Goal: Task Accomplishment & Management: Manage account settings

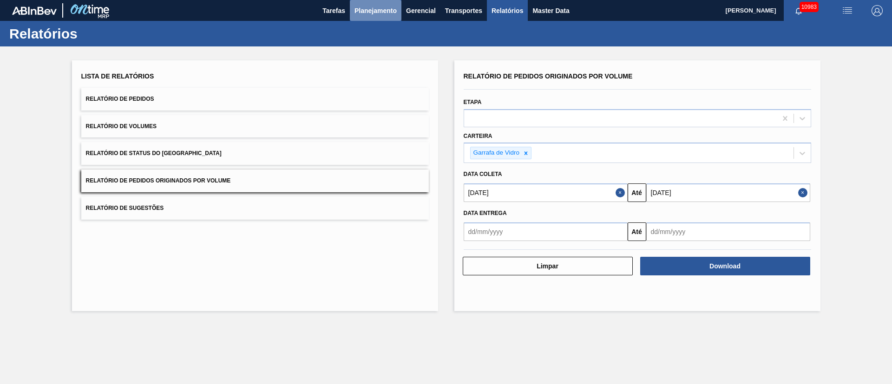
click at [374, 16] on button "Planejamento" at bounding box center [376, 10] width 52 height 21
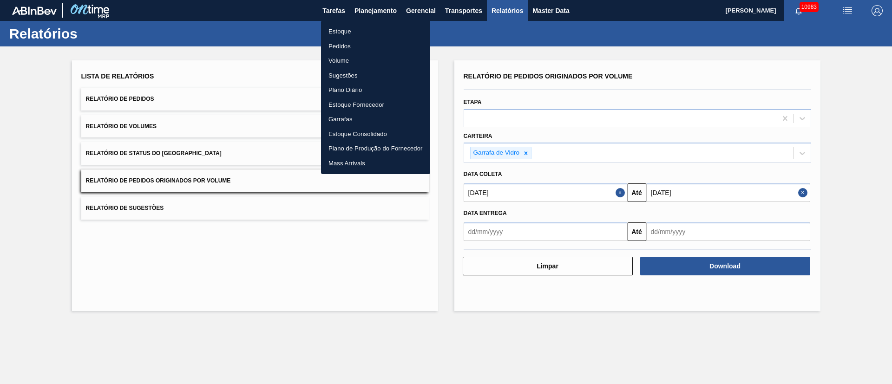
click at [344, 47] on li "Pedidos" at bounding box center [375, 46] width 109 height 15
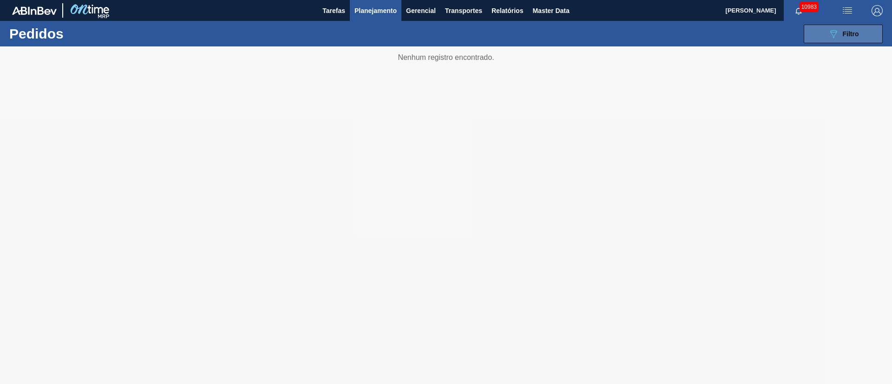
click at [848, 32] on span "Filtro" at bounding box center [851, 33] width 16 height 7
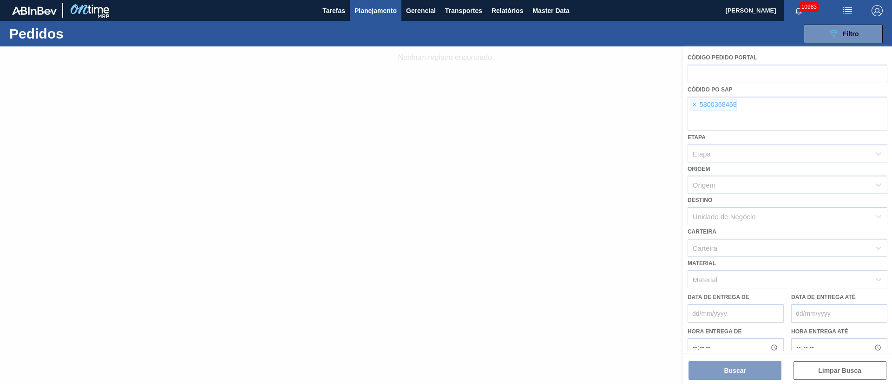
click at [694, 106] on div at bounding box center [446, 215] width 892 height 338
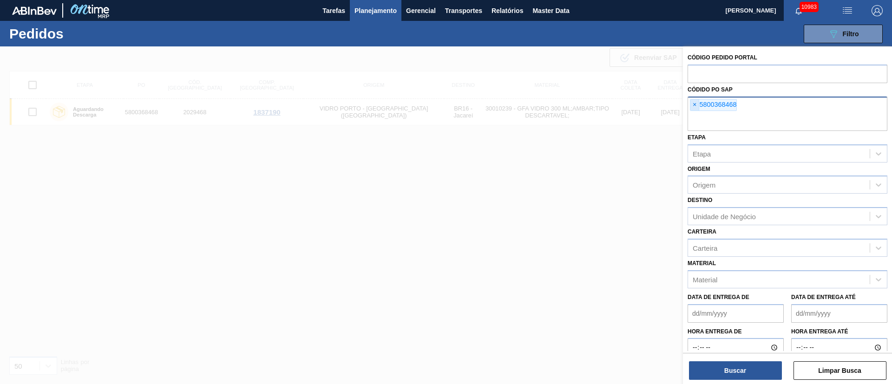
click at [697, 108] on span "×" at bounding box center [695, 104] width 9 height 11
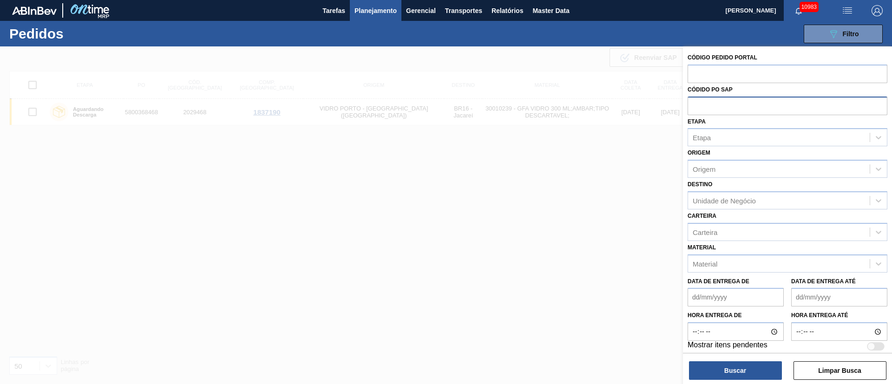
click at [382, 10] on span "Planejamento" at bounding box center [376, 10] width 42 height 11
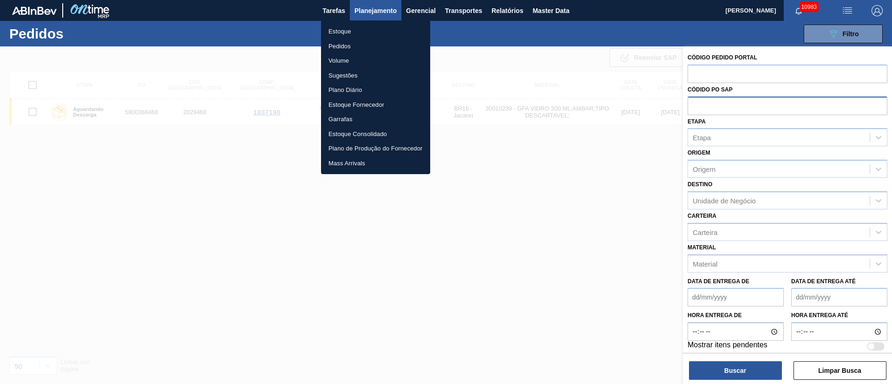
click at [334, 45] on li "Pedidos" at bounding box center [375, 46] width 109 height 15
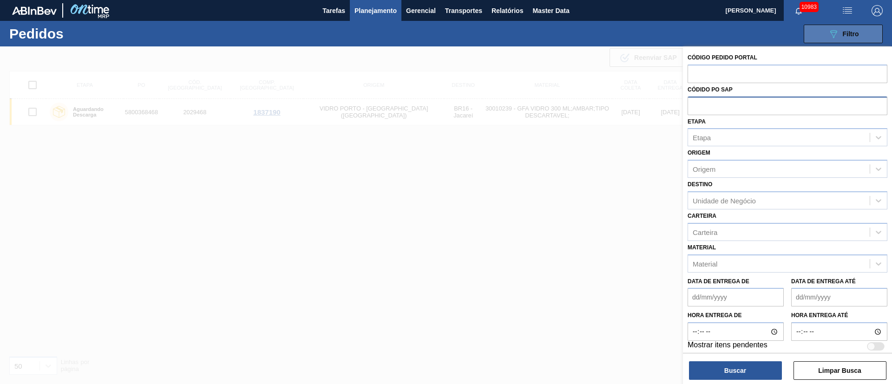
click at [857, 35] on span "Filtro" at bounding box center [851, 33] width 16 height 7
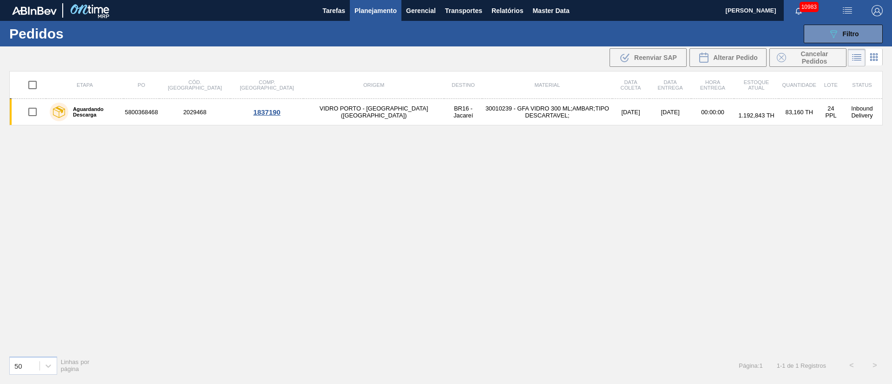
click at [380, 13] on span "Planejamento" at bounding box center [376, 10] width 42 height 11
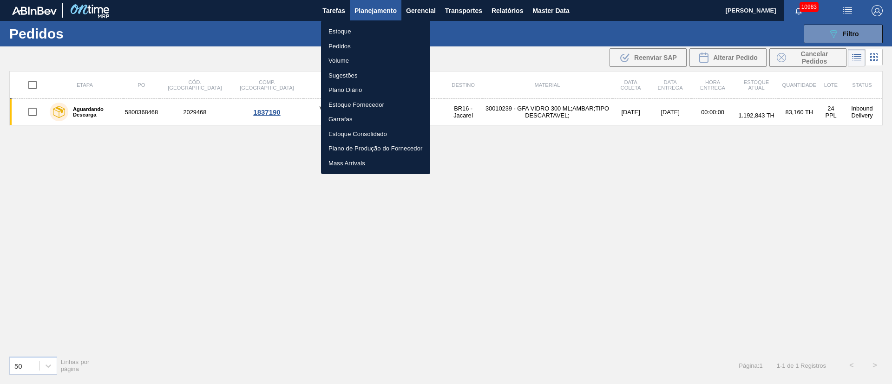
click at [350, 32] on li "Estoque" at bounding box center [375, 31] width 109 height 15
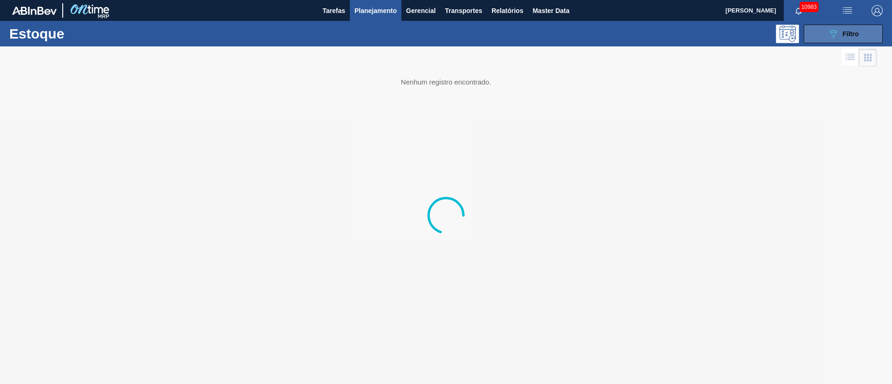
click at [850, 32] on span "Filtro" at bounding box center [851, 33] width 16 height 7
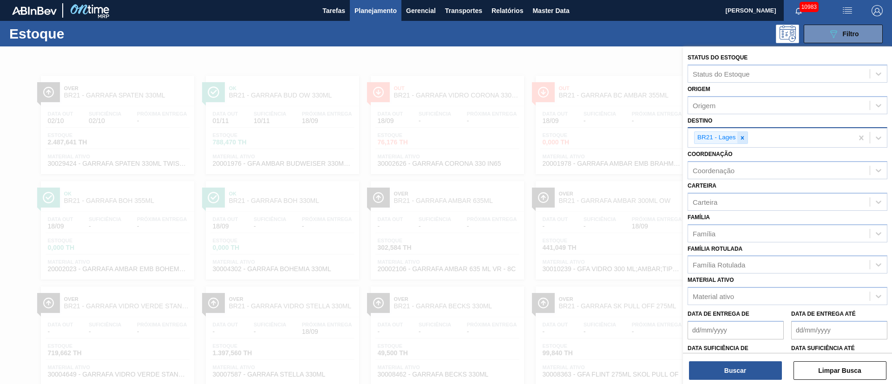
click at [744, 133] on div at bounding box center [742, 138] width 10 height 12
type input "21"
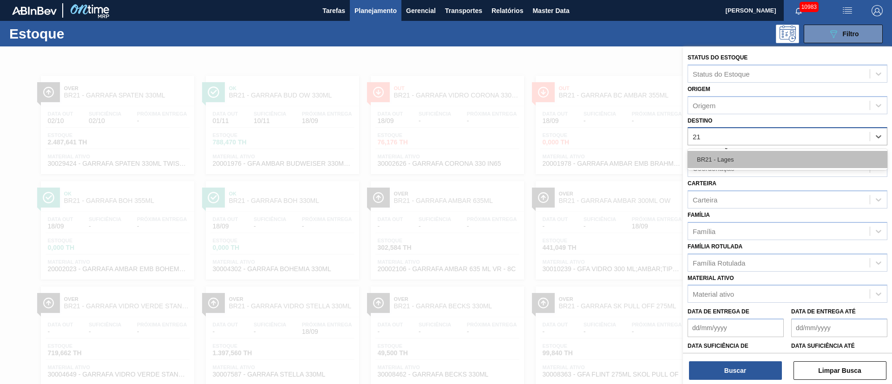
click at [736, 159] on div "BR21 - Lages" at bounding box center [788, 159] width 200 height 17
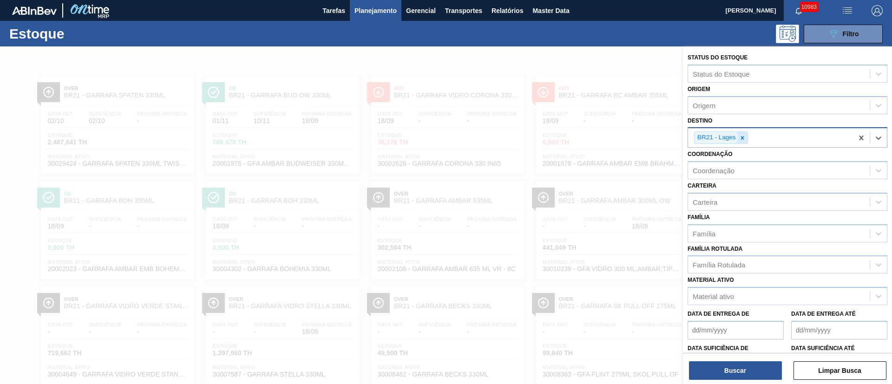
click at [743, 141] on icon at bounding box center [742, 138] width 7 height 7
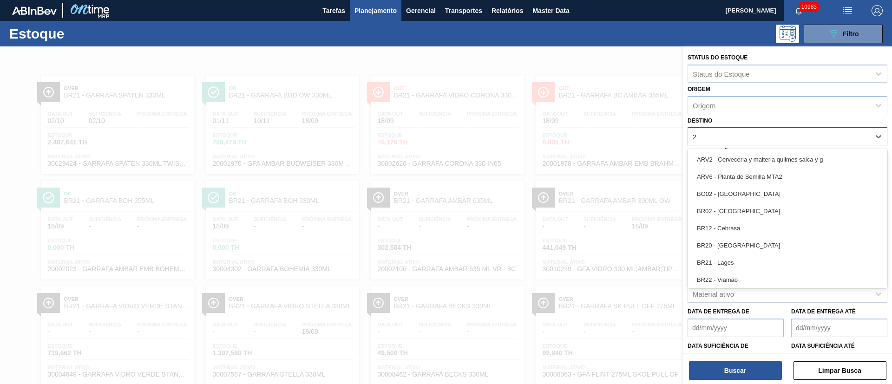
type input "21"
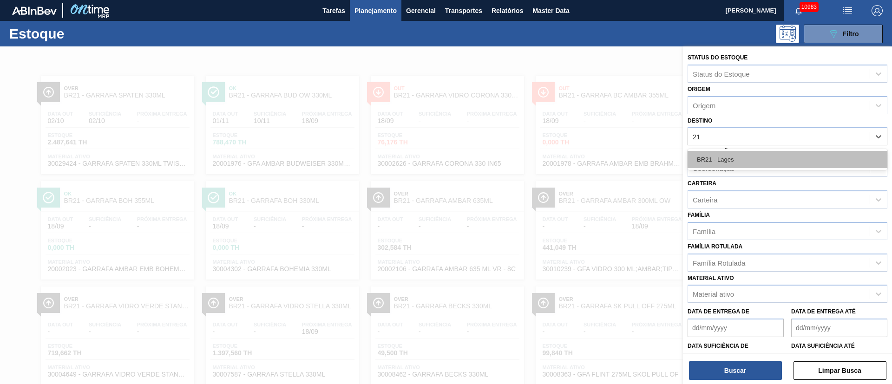
click at [713, 160] on div "BR21 - Lages" at bounding box center [788, 159] width 200 height 17
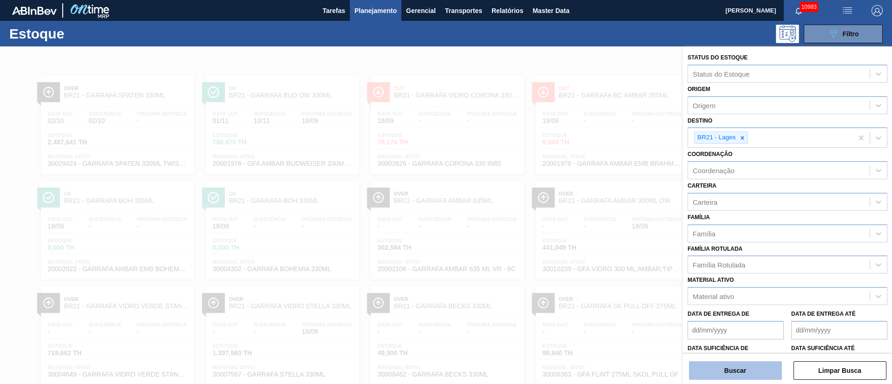
click at [712, 372] on button "Buscar" at bounding box center [735, 371] width 93 height 19
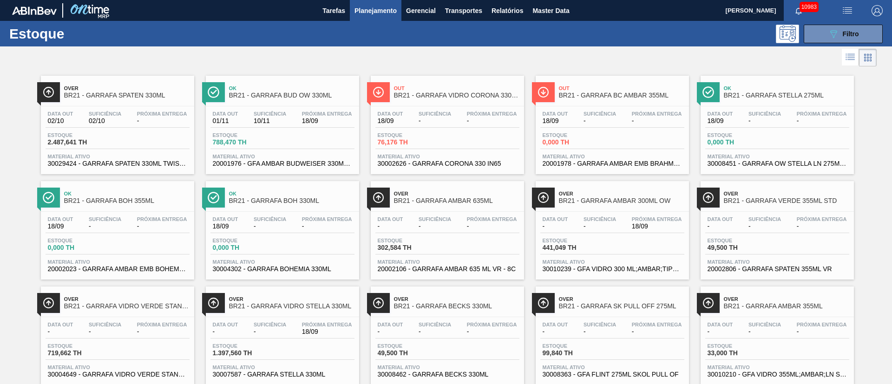
click at [115, 113] on span "Suficiência" at bounding box center [105, 114] width 33 height 6
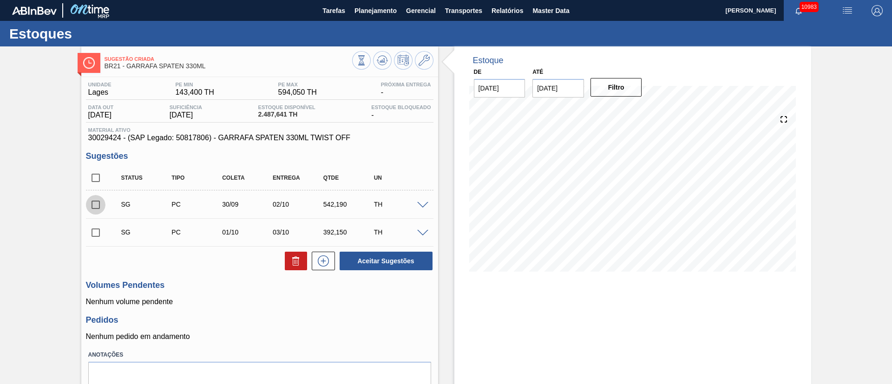
click at [97, 207] on input "checkbox" at bounding box center [96, 205] width 20 height 20
click at [423, 204] on span at bounding box center [422, 205] width 11 height 7
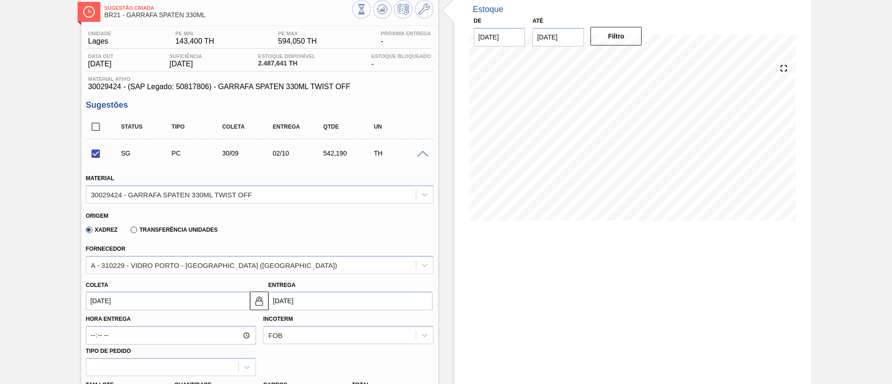
scroll to position [70, 0]
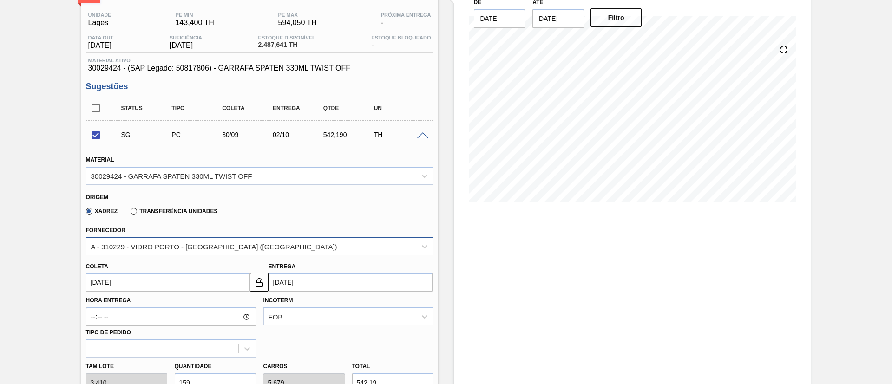
click at [219, 253] on div "A - 310229 - VIDRO PORTO - [GEOGRAPHIC_DATA] ([GEOGRAPHIC_DATA])" at bounding box center [260, 246] width 348 height 18
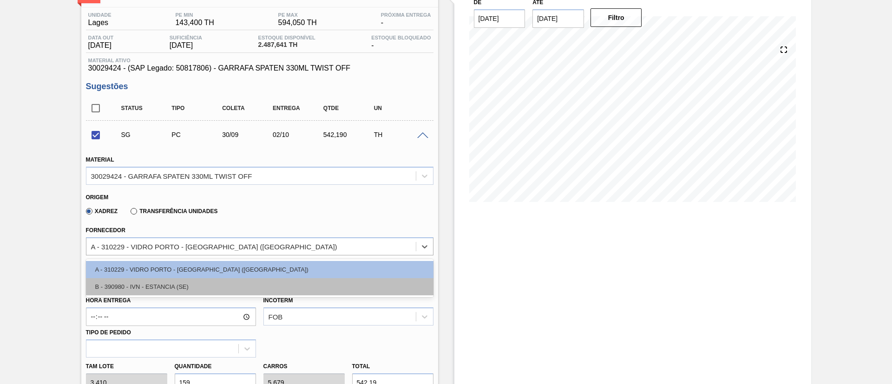
click at [190, 293] on div "B - 390980 - IVN - ESTANCIA (SE)" at bounding box center [260, 286] width 348 height 17
checkbox input "false"
type input "[DATE]"
type input "6,625"
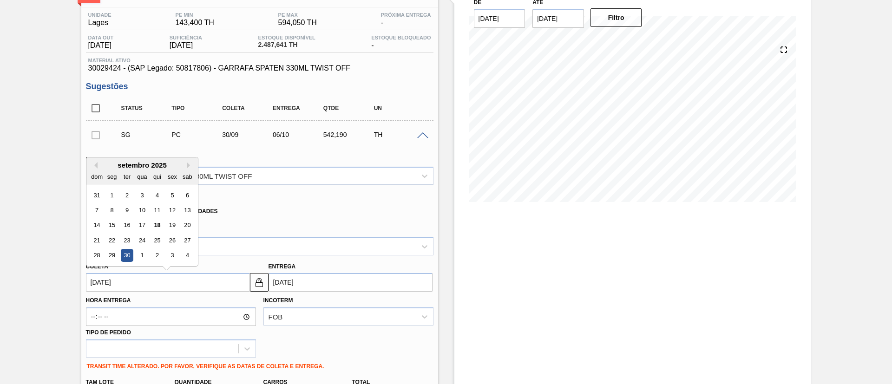
drag, startPoint x: 192, startPoint y: 282, endPoint x: 67, endPoint y: 291, distance: 124.9
click at [67, 291] on div "Sugestão Criada BR21 - GARRAFA SPATEN 330ML Unidade Lages PE MIN 143,400 TH PE …" at bounding box center [446, 347] width 892 height 741
click at [185, 225] on div "20" at bounding box center [187, 225] width 13 height 13
type input "[DATE]"
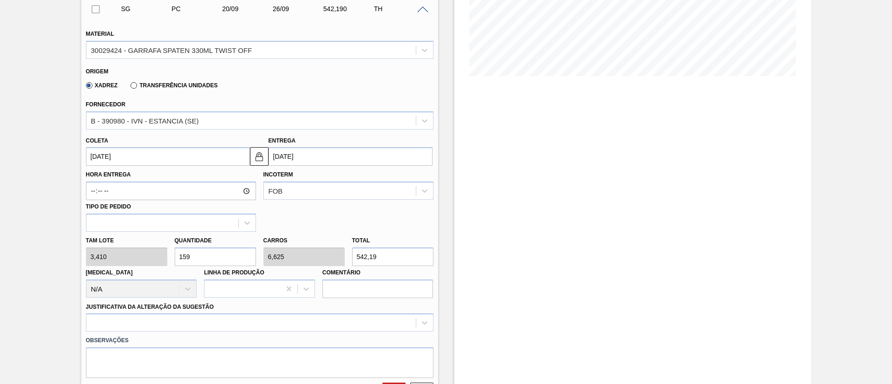
scroll to position [209, 0]
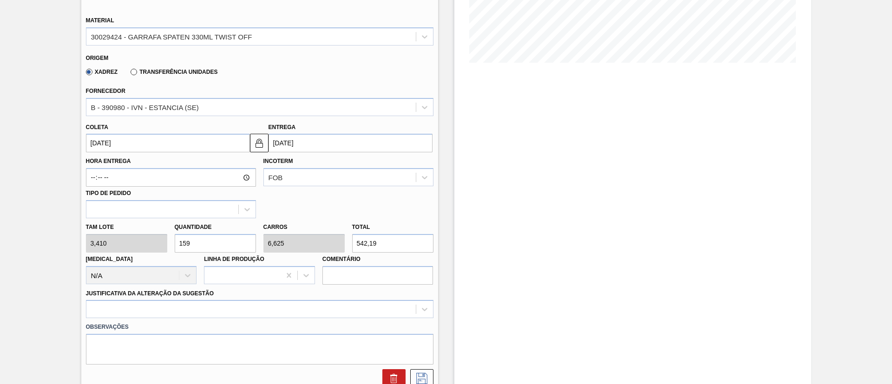
click at [122, 237] on div "Tam lote 3,410 Quantidade 159 Carros 6,625 Total 542,19 [MEDICAL_DATA] N/A Linh…" at bounding box center [259, 251] width 355 height 66
type input "1"
type input "0,042"
type input "3,41"
type input "14"
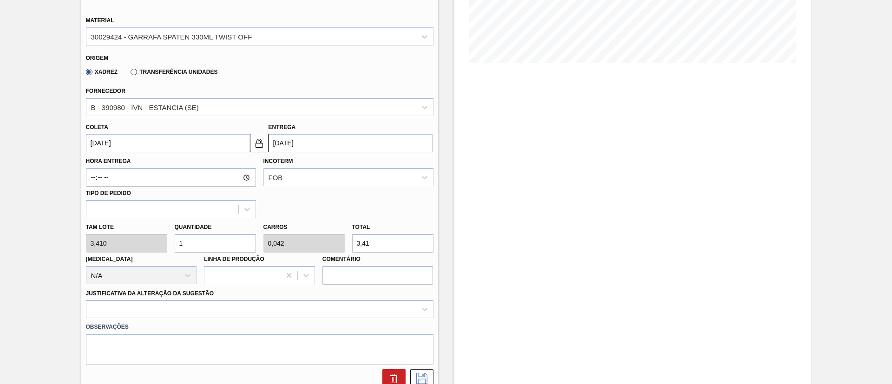
type input "0,583"
type input "47,74"
type input "144"
type input "6"
type input "491,04"
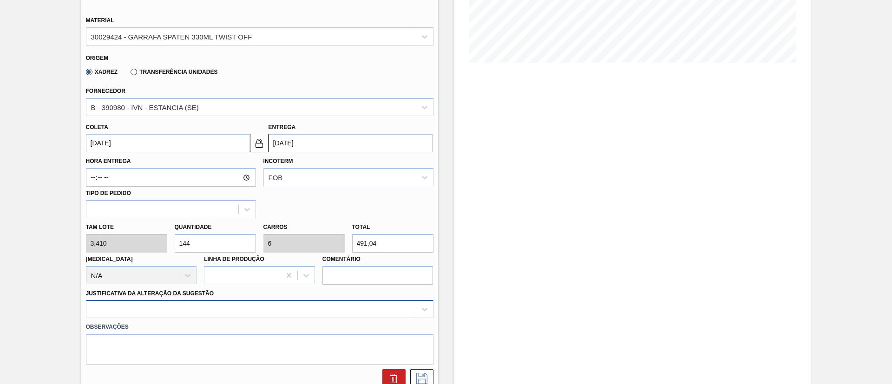
click at [241, 313] on div at bounding box center [260, 309] width 348 height 18
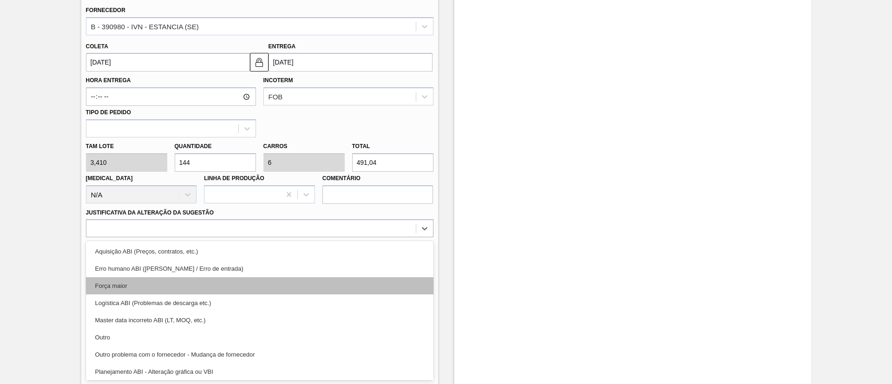
click at [132, 285] on div "Força maior" at bounding box center [260, 285] width 348 height 17
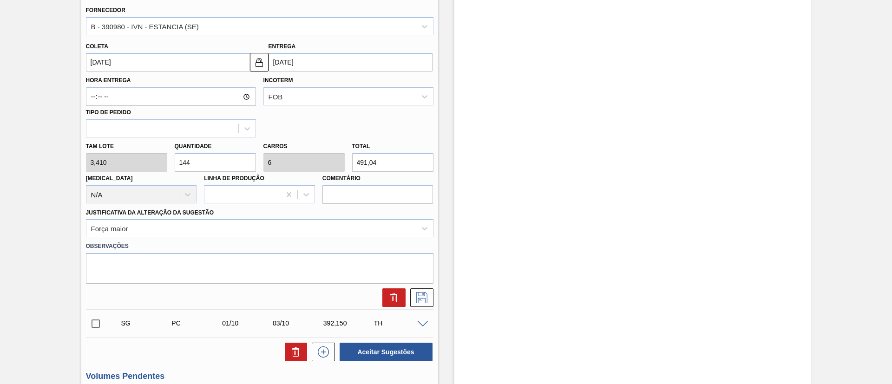
drag, startPoint x: 212, startPoint y: 164, endPoint x: 7, endPoint y: 160, distance: 205.4
click at [7, 160] on div "Sugestão Criada BR21 - GARRAFA SPATEN 330ML Unidade Lages PE MIN 143,400 TH PE …" at bounding box center [446, 136] width 892 height 759
type input "1"
type input "0,042"
type input "3,41"
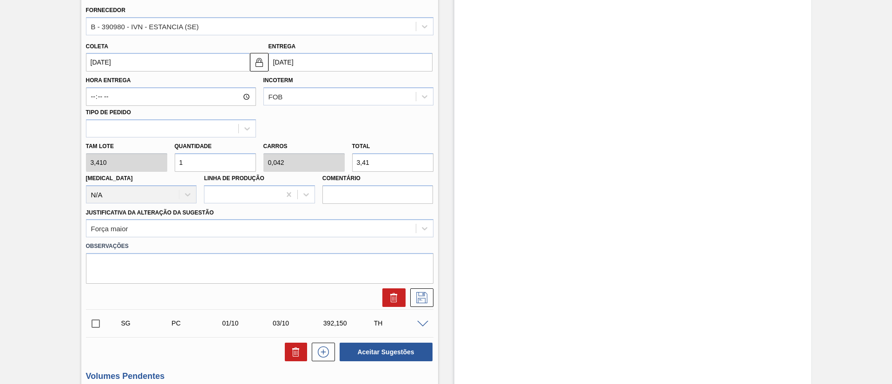
type input "16"
type input "0,667"
type input "54,56"
type input "168"
type input "7"
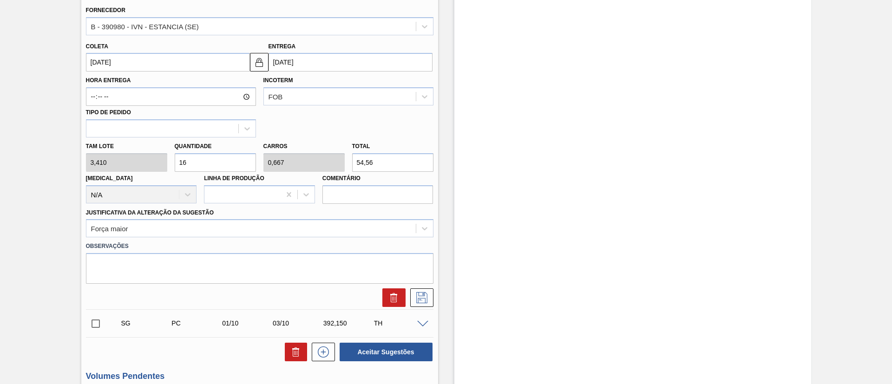
type input "572,88"
click at [116, 162] on div "Tam lote 3,410 Quantidade 168 Carros 7 Total 572,88 [MEDICAL_DATA] N/A Linha de…" at bounding box center [259, 171] width 355 height 66
type input "1"
type input "0,042"
type input "3,41"
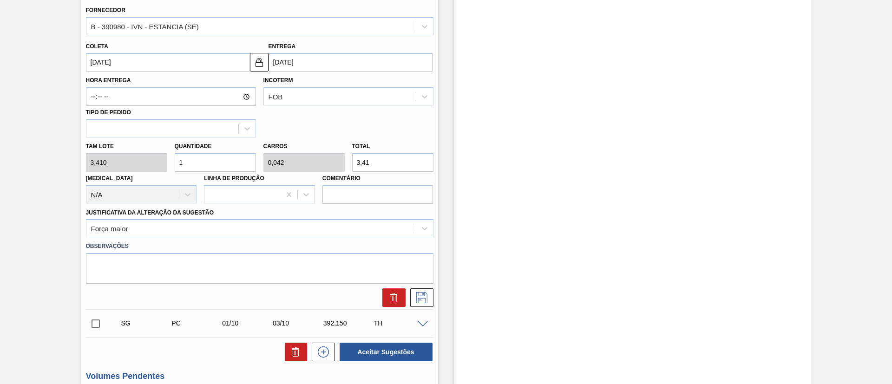
type input "19"
type input "0,792"
type input "64,79"
type input "192"
type input "8"
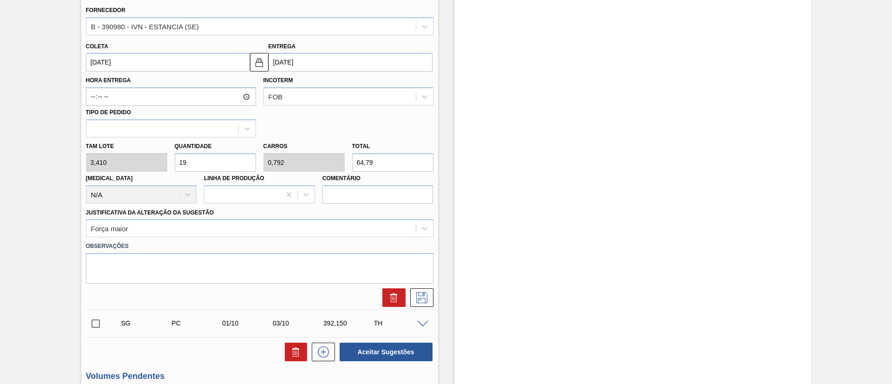
type input "654,72"
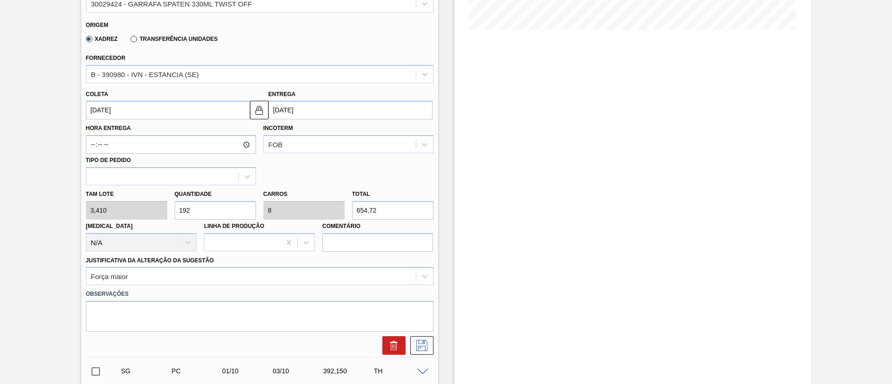
scroll to position [220, 0]
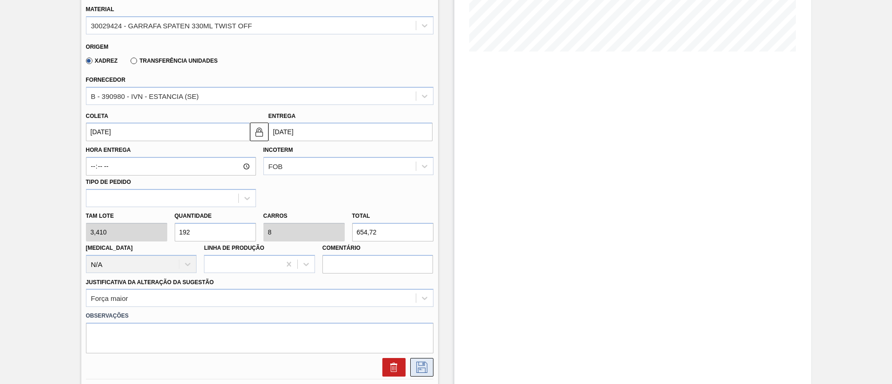
type input "192"
click at [419, 362] on icon at bounding box center [421, 367] width 11 height 11
checkbox input "true"
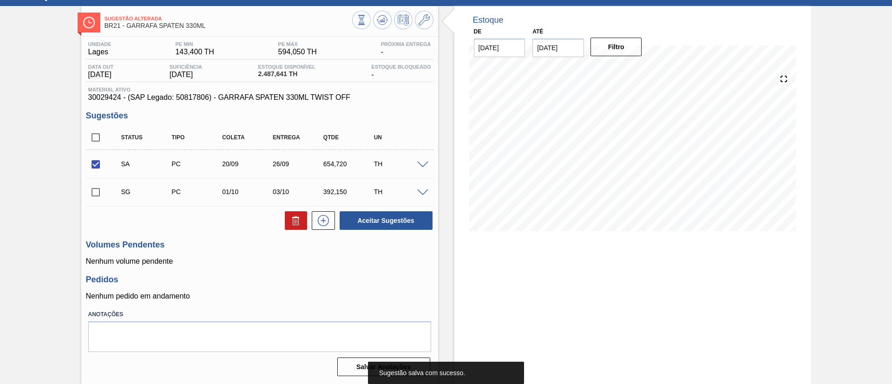
scroll to position [40, 0]
click at [95, 195] on input "checkbox" at bounding box center [96, 193] width 20 height 20
click at [424, 191] on span at bounding box center [422, 193] width 11 height 7
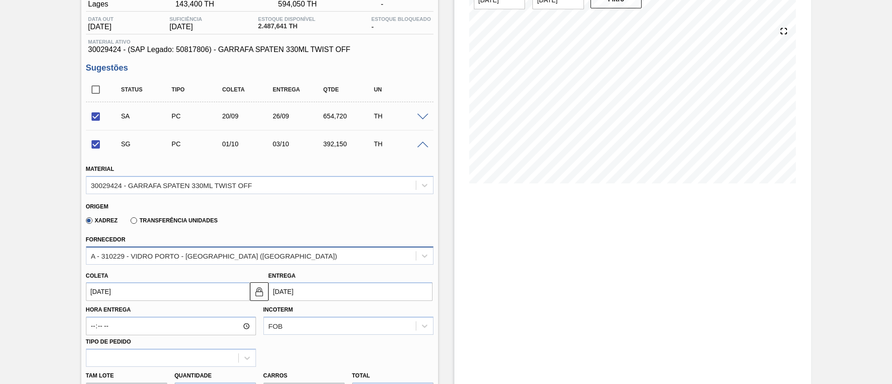
scroll to position [110, 0]
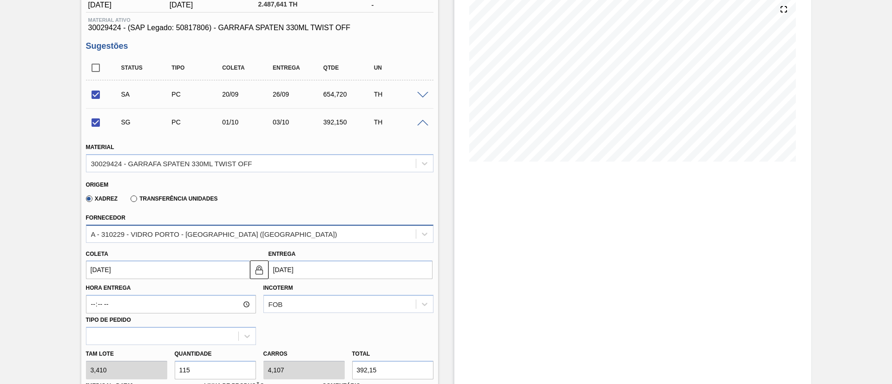
click at [138, 237] on div "A - 310229 - VIDRO PORTO - [GEOGRAPHIC_DATA] ([GEOGRAPHIC_DATA])" at bounding box center [214, 234] width 246 height 8
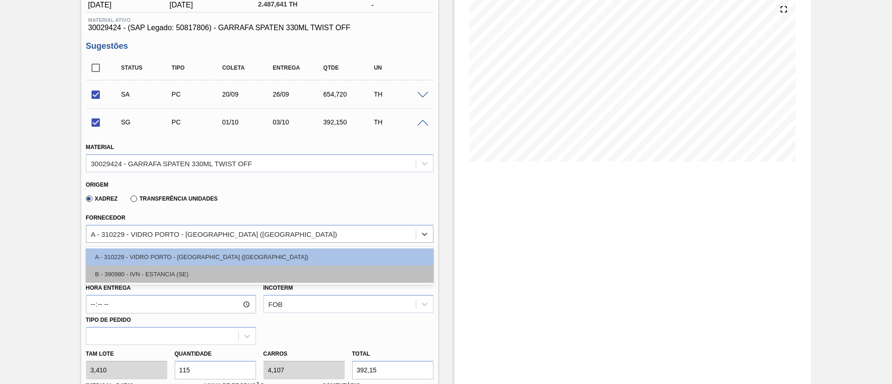
click at [130, 272] on div "B - 390980 - IVN - ESTANCIA (SE)" at bounding box center [260, 274] width 348 height 17
checkbox input "false"
type input "[DATE]"
type input "4,792"
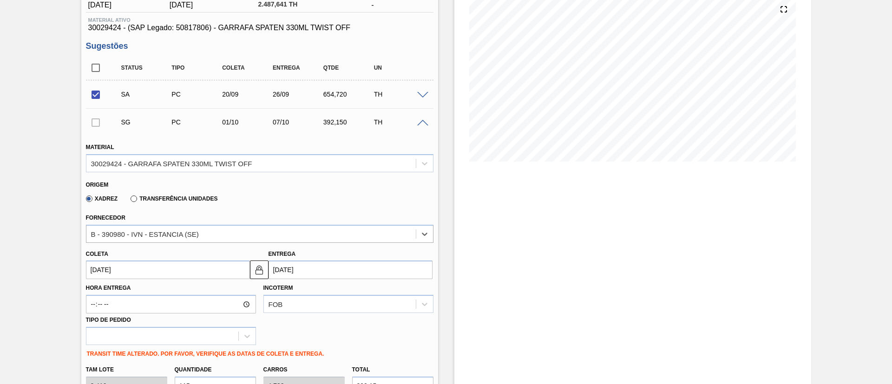
click at [133, 273] on input "[DATE]" at bounding box center [168, 270] width 164 height 19
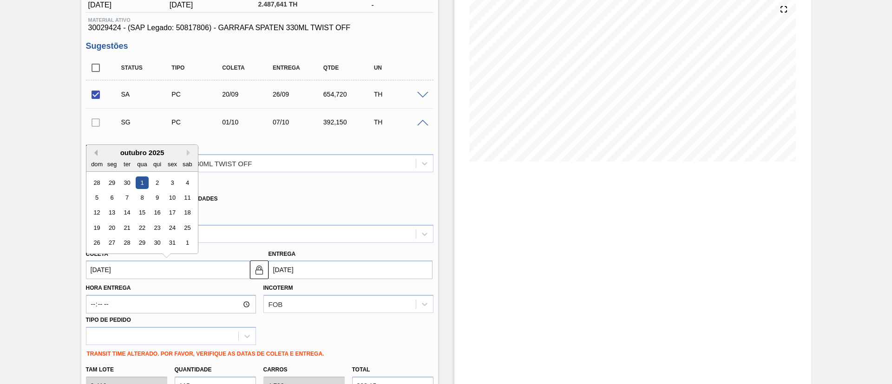
click at [96, 151] on button "Previous Month" at bounding box center [94, 153] width 7 height 7
click at [113, 226] on div "22" at bounding box center [111, 228] width 13 height 13
type input "[DATE]"
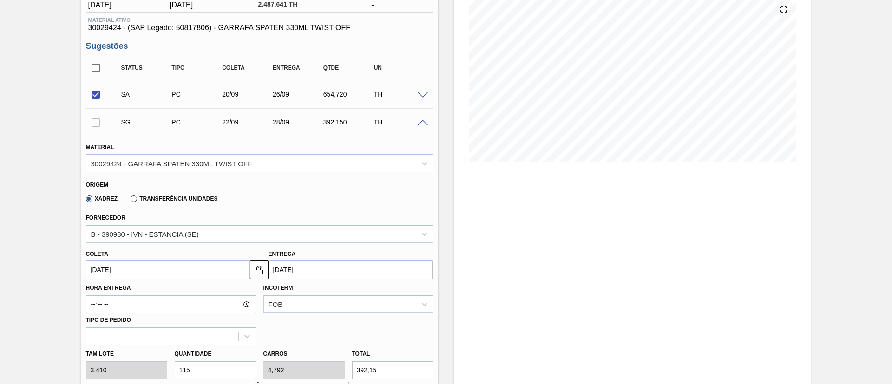
drag, startPoint x: 197, startPoint y: 373, endPoint x: 64, endPoint y: 369, distance: 133.4
click at [65, 370] on div "Sugestão Alterada BR21 - GARRAFA SPATEN 330ML Unidade Lages PE MIN 143,400 TH P…" at bounding box center [446, 315] width 892 height 759
type input "1"
type input "0,042"
type input "3,41"
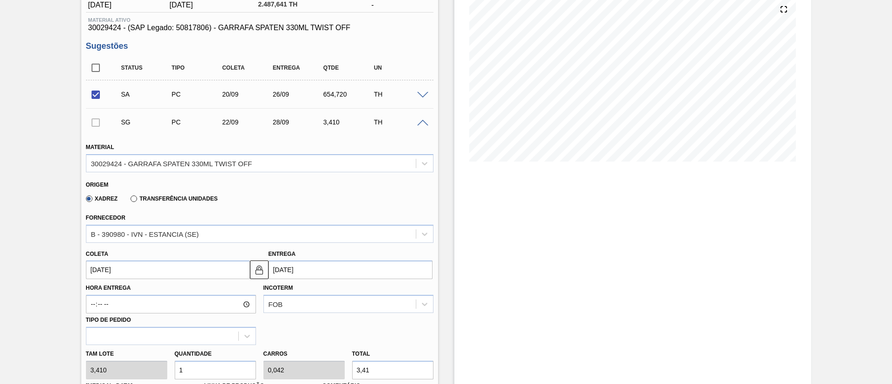
type input "16"
type input "0,667"
type input "54,56"
type input "168"
type input "7"
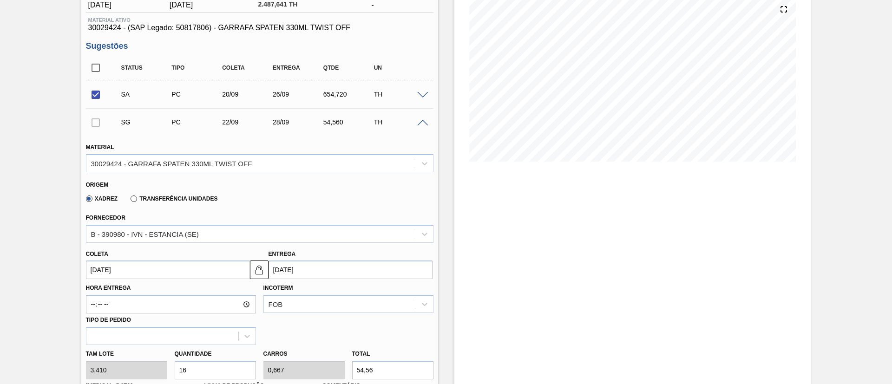
type input "572,88"
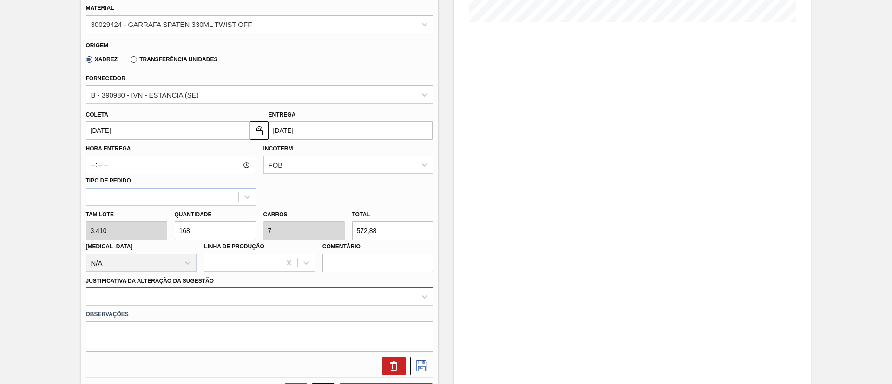
type input "168"
click at [230, 296] on div at bounding box center [260, 297] width 348 height 18
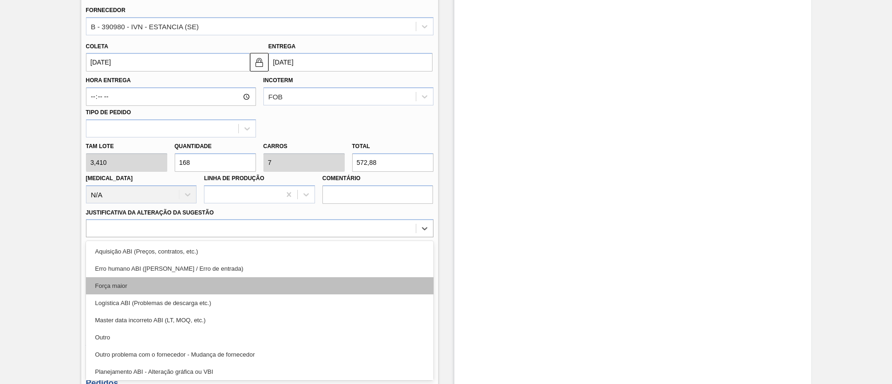
click at [133, 283] on div "Força maior" at bounding box center [260, 285] width 348 height 17
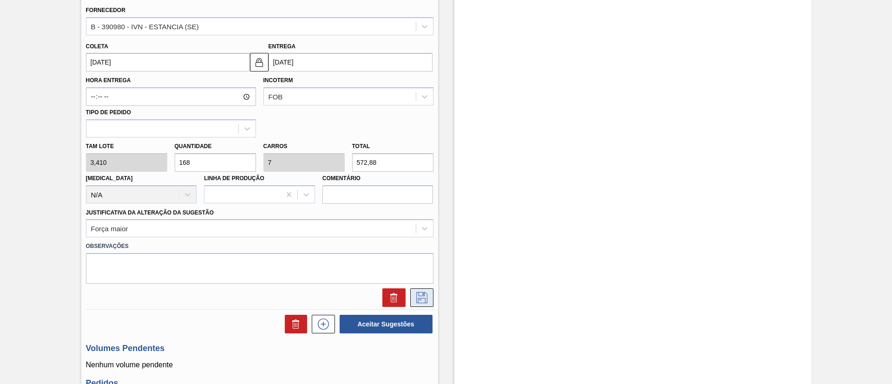
click at [417, 300] on icon at bounding box center [421, 297] width 15 height 11
checkbox input "true"
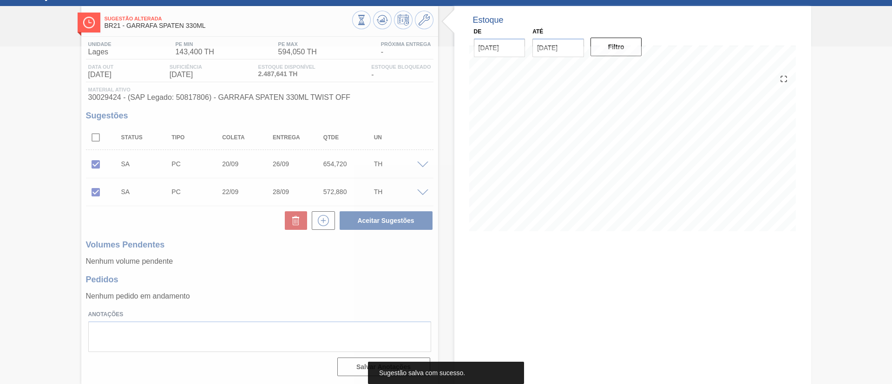
scroll to position [40, 0]
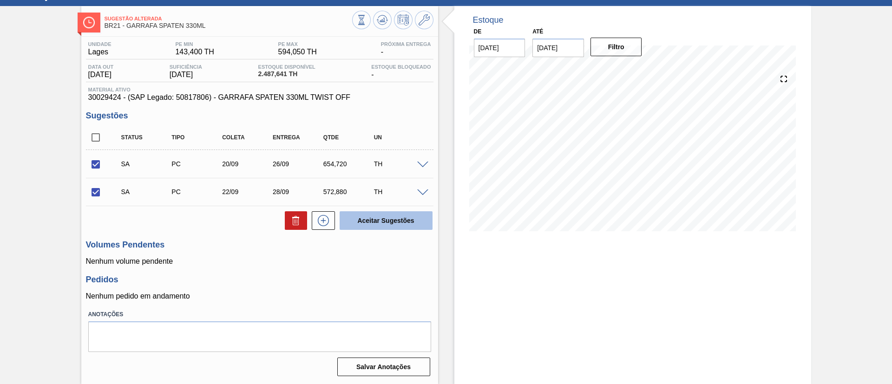
click at [394, 219] on button "Aceitar Sugestões" at bounding box center [386, 220] width 93 height 19
checkbox input "false"
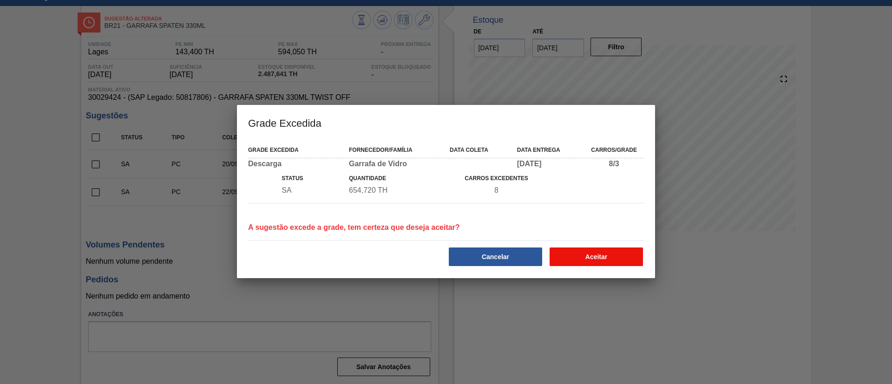
click at [622, 261] on button "Aceitar" at bounding box center [596, 257] width 93 height 19
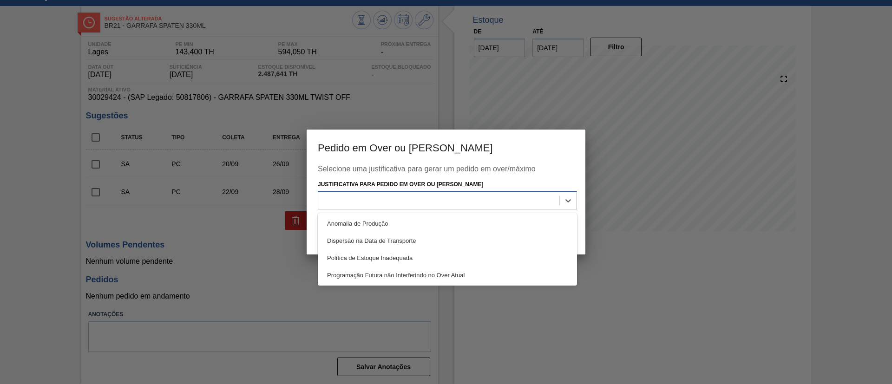
click at [420, 203] on div at bounding box center [438, 200] width 241 height 13
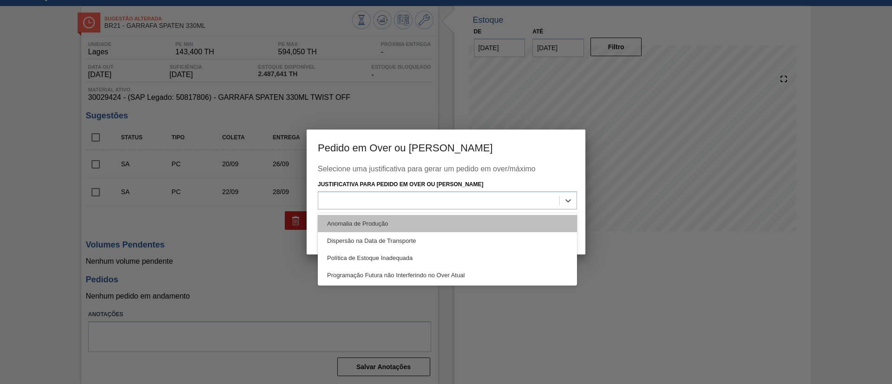
click at [381, 222] on div "Anomalia de Produção" at bounding box center [447, 223] width 259 height 17
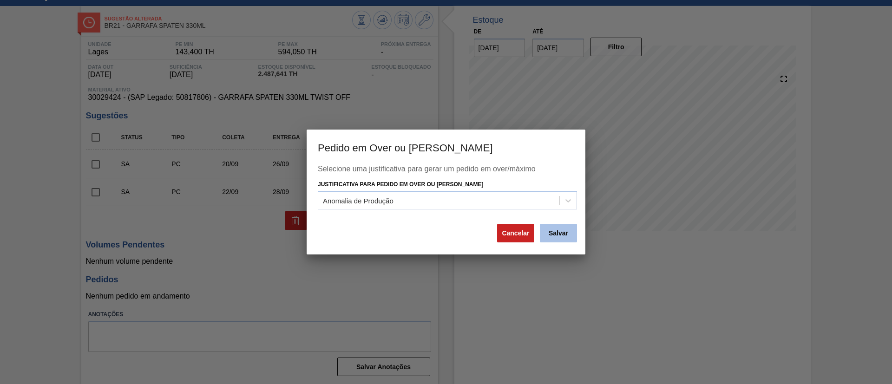
click at [568, 238] on button "Salvar" at bounding box center [558, 233] width 37 height 19
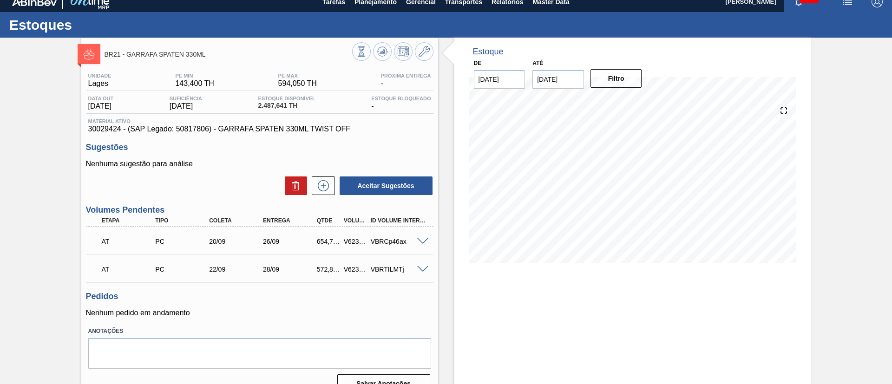
scroll to position [0, 0]
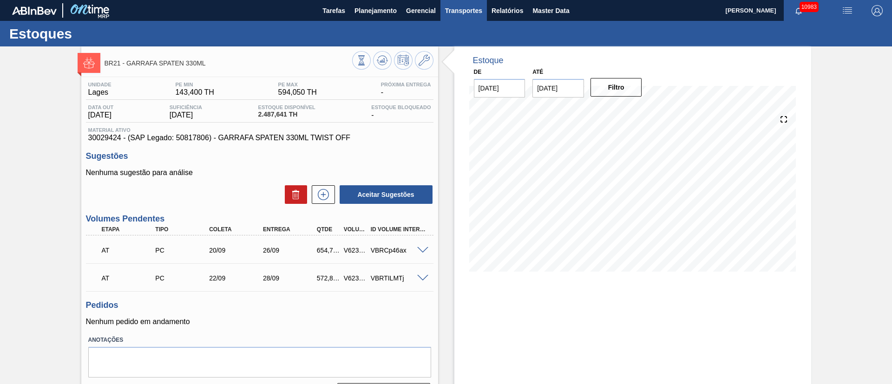
click at [459, 15] on span "Transportes" at bounding box center [463, 10] width 37 height 11
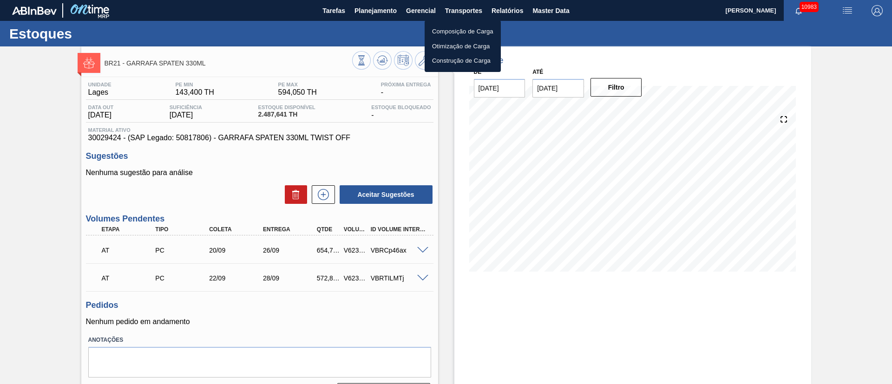
click at [467, 46] on li "Otimização de Carga" at bounding box center [463, 46] width 76 height 15
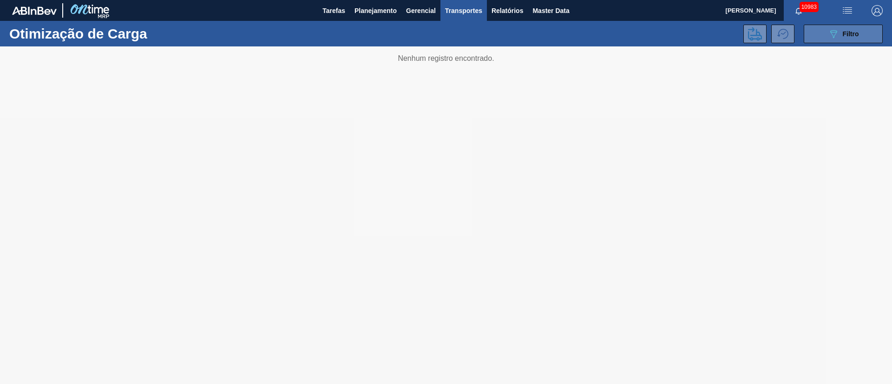
click at [839, 39] on button "089F7B8B-B2A5-4AFE-B5C0-19BA573D28AC Filtro" at bounding box center [843, 34] width 79 height 19
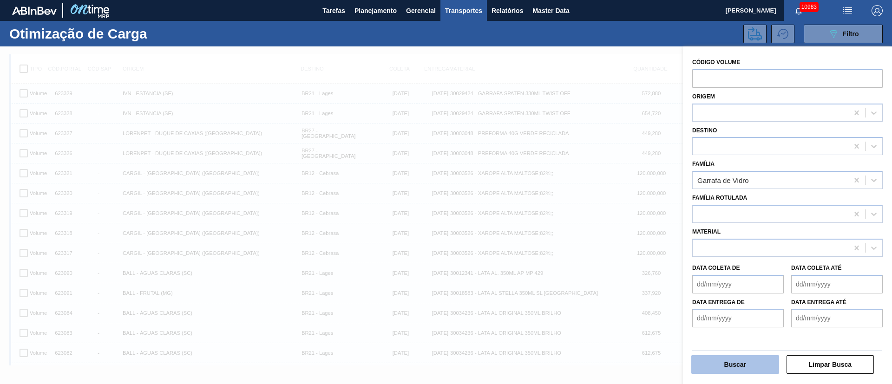
click at [732, 361] on button "Buscar" at bounding box center [735, 364] width 88 height 19
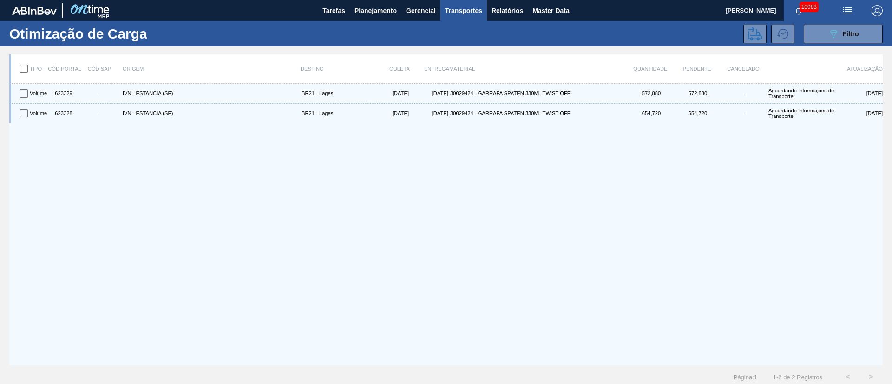
click at [21, 71] on input "checkbox" at bounding box center [24, 69] width 20 height 20
checkbox input "true"
click at [750, 37] on icon at bounding box center [755, 33] width 14 height 13
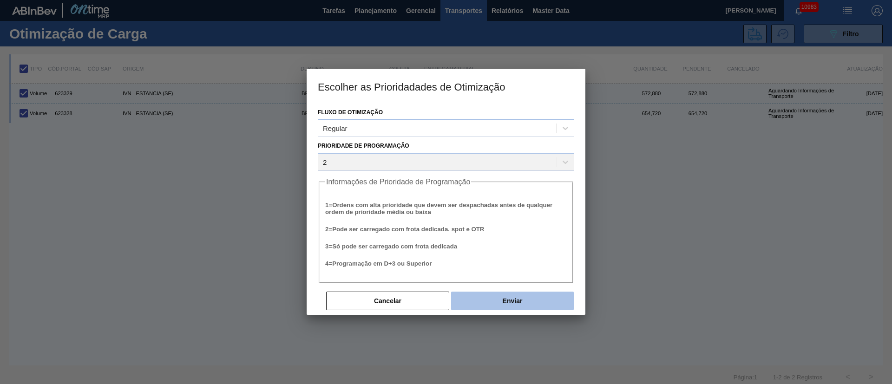
click at [486, 300] on button "Enviar" at bounding box center [512, 301] width 123 height 19
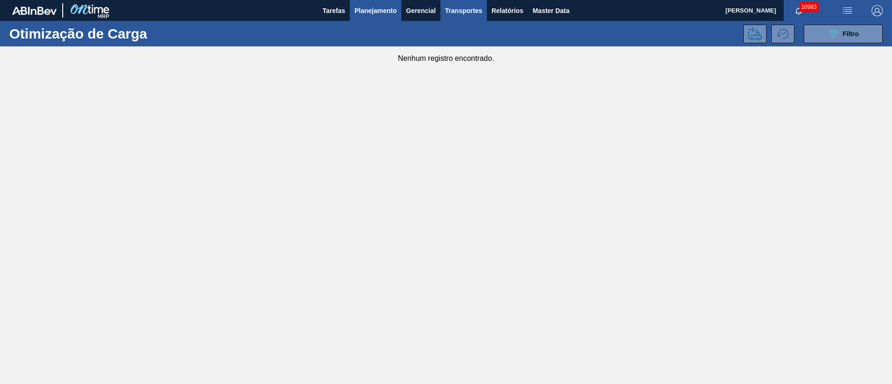
click at [358, 11] on span "Planejamento" at bounding box center [376, 10] width 42 height 11
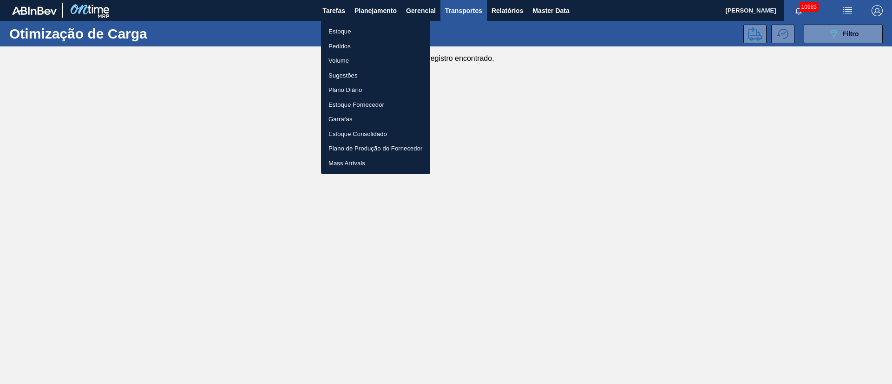
click at [341, 46] on li "Pedidos" at bounding box center [375, 46] width 109 height 15
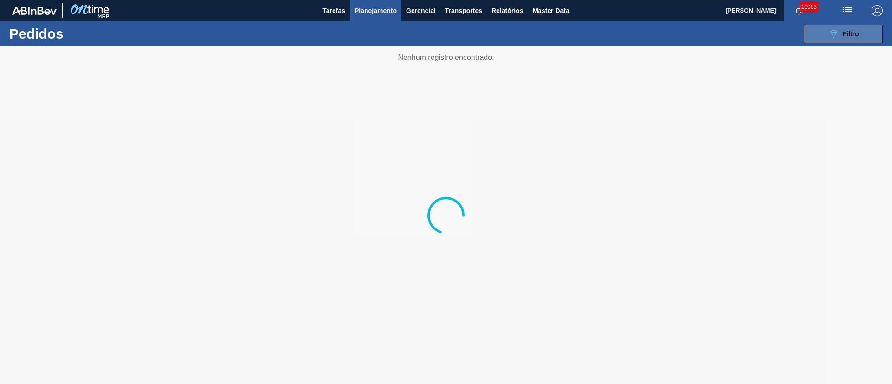
click at [858, 37] on span "Filtro" at bounding box center [851, 33] width 16 height 7
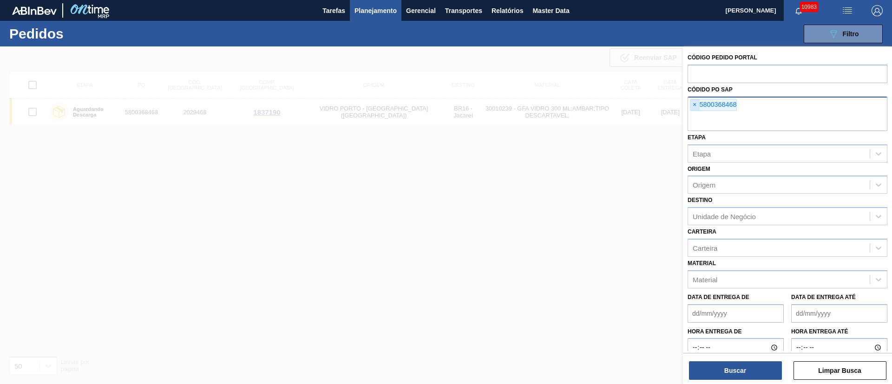
click at [692, 106] on span "×" at bounding box center [695, 104] width 9 height 11
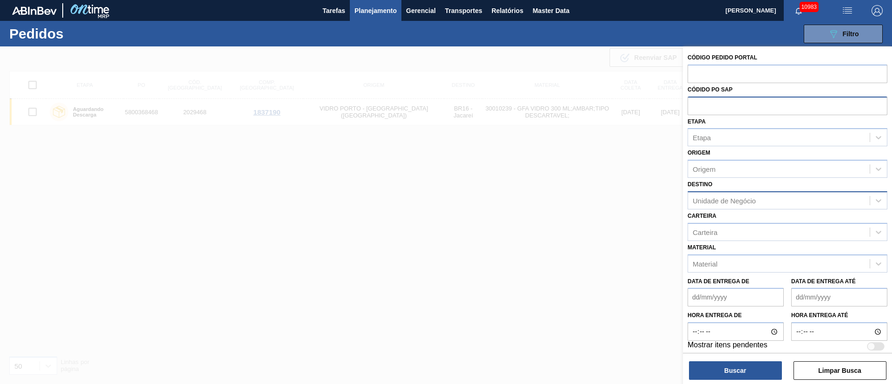
click at [711, 203] on div "Unidade de Negócio" at bounding box center [724, 201] width 63 height 8
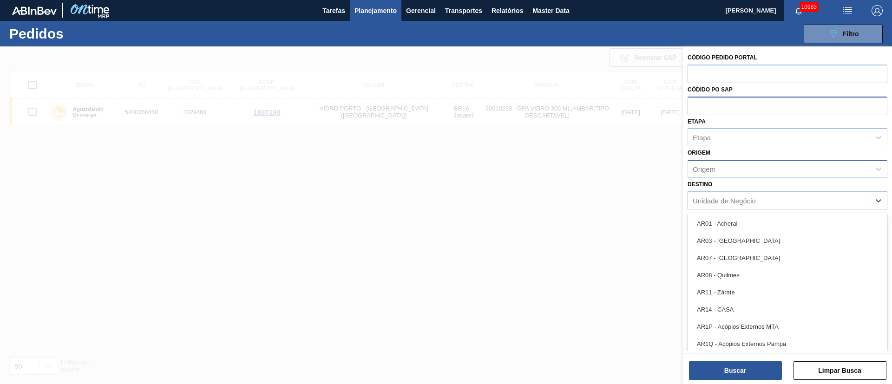
click at [709, 169] on div "Origem" at bounding box center [704, 169] width 23 height 8
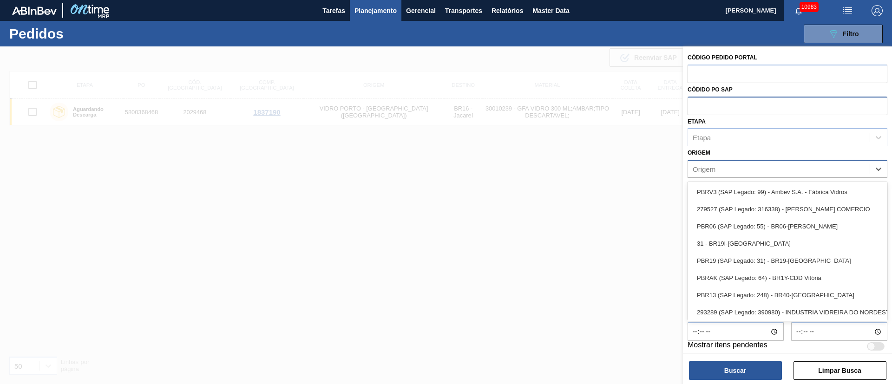
click at [710, 162] on div "Origem" at bounding box center [788, 169] width 200 height 18
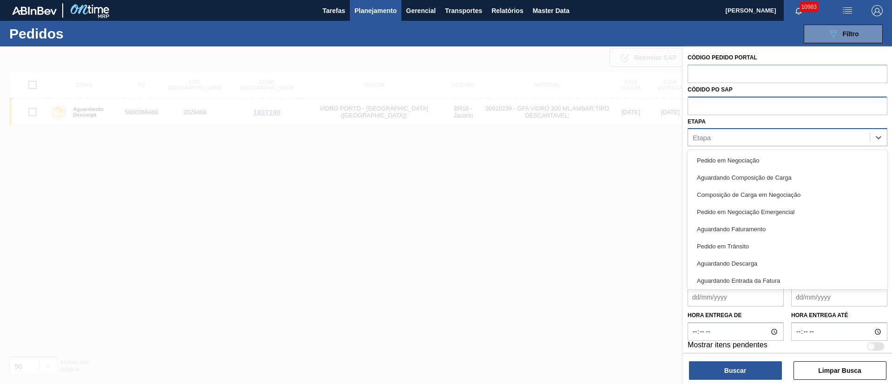
click at [713, 138] on div "Etapa" at bounding box center [779, 137] width 182 height 13
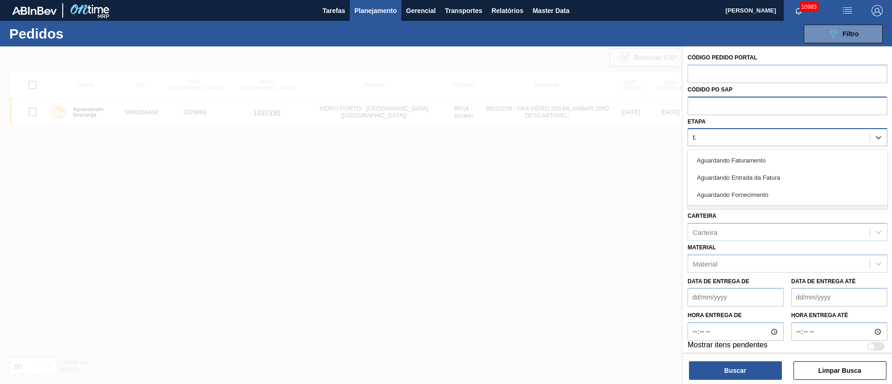
type input "fat"
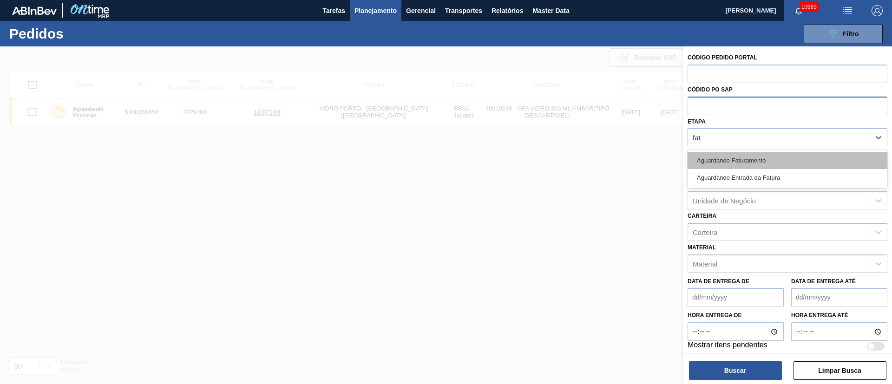
click at [717, 153] on div "Aguardando Faturamento" at bounding box center [788, 160] width 200 height 17
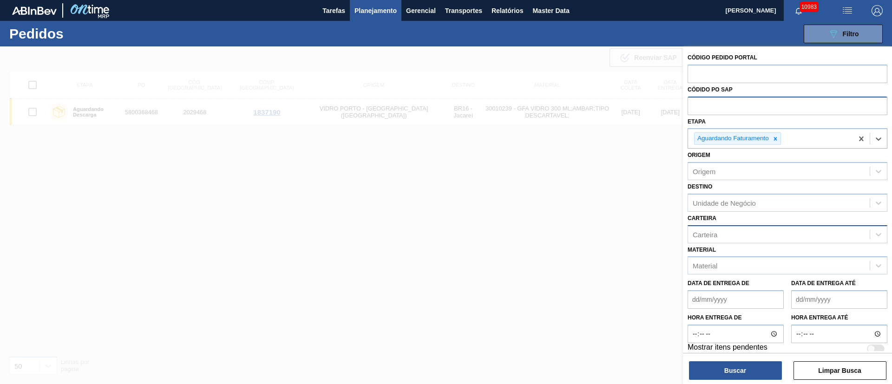
click at [722, 234] on div "Carteira" at bounding box center [779, 234] width 182 height 13
click at [716, 281] on label "Data de Entrega de" at bounding box center [719, 283] width 62 height 7
click at [716, 290] on de "Data de Entrega de" at bounding box center [736, 299] width 96 height 19
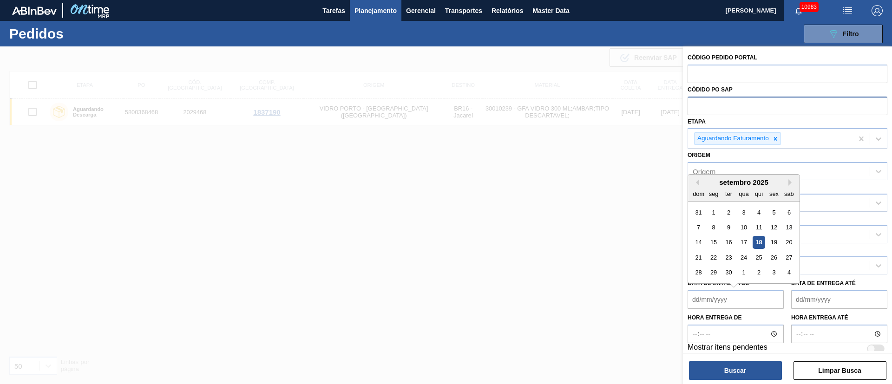
click at [716, 292] on de "Data de Entrega de" at bounding box center [736, 299] width 96 height 19
click at [712, 313] on label "Hora entrega de" at bounding box center [736, 317] width 96 height 13
click at [712, 325] on input "Hora entrega de" at bounding box center [736, 334] width 96 height 19
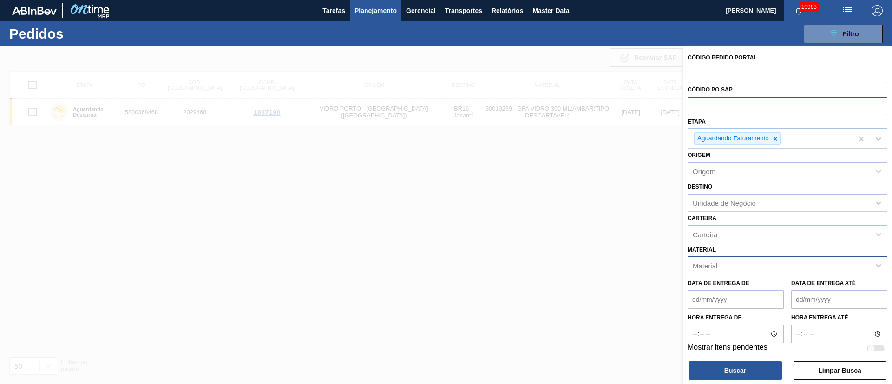
click at [710, 260] on div "Material" at bounding box center [779, 265] width 182 height 13
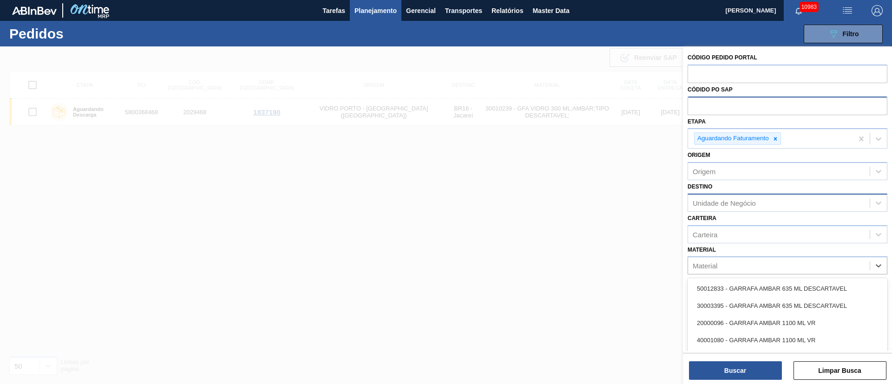
click at [713, 206] on div "Unidade de Negócio" at bounding box center [724, 203] width 63 height 8
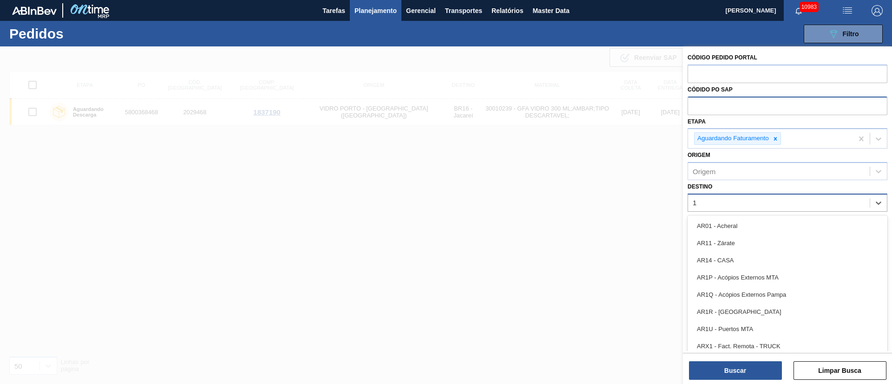
type input "16"
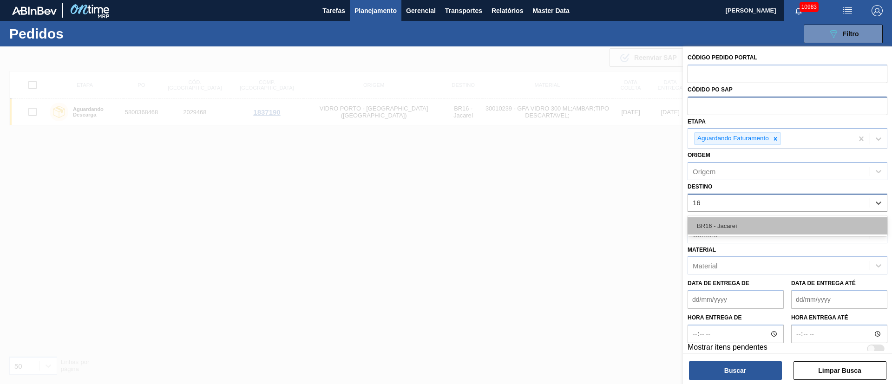
click at [709, 223] on div "BR16 - Jacareí" at bounding box center [788, 225] width 200 height 17
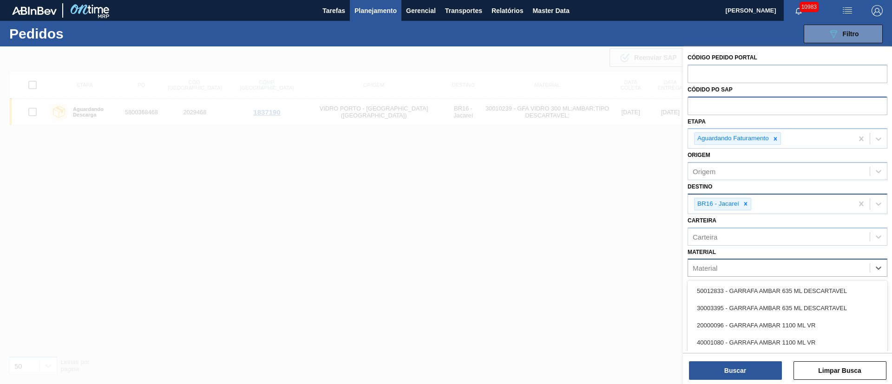
click at [714, 272] on div "Material" at bounding box center [705, 268] width 25 height 8
type input "3"
click at [735, 340] on div "40001080 - GARRAFA AMBAR 1100 ML VR" at bounding box center [788, 342] width 200 height 17
type input "tw"
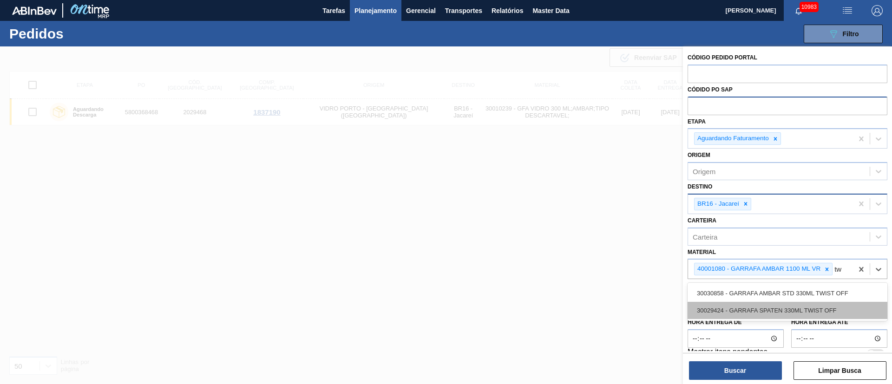
click at [760, 313] on div "30029424 - GARRAFA SPATEN 330ML TWIST OFF" at bounding box center [788, 310] width 200 height 17
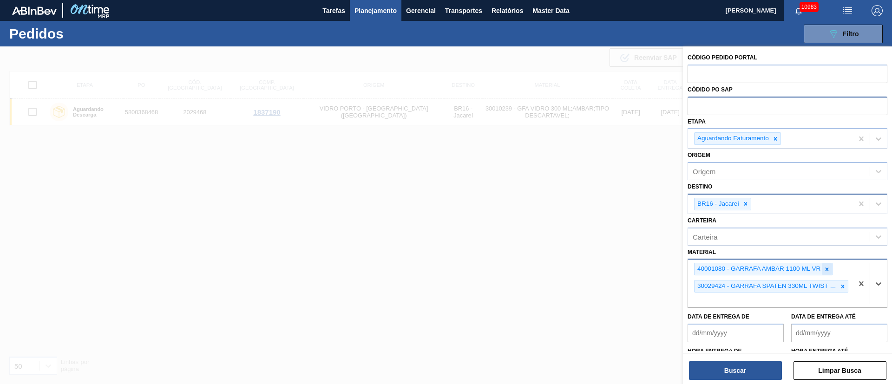
click at [831, 270] on div at bounding box center [827, 269] width 10 height 12
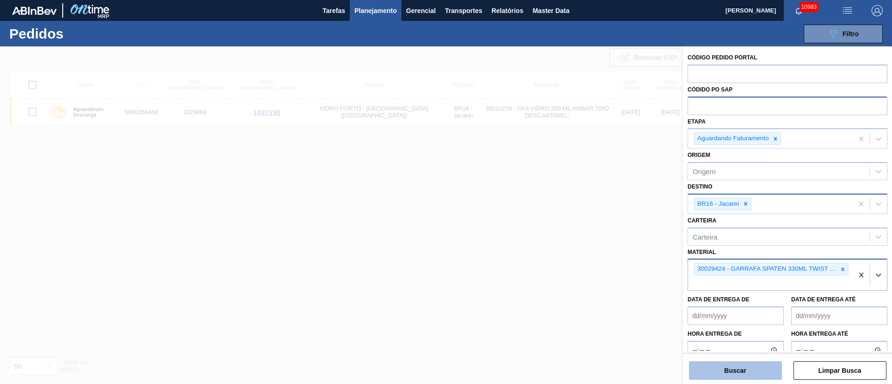
click at [733, 369] on button "Buscar" at bounding box center [735, 371] width 93 height 19
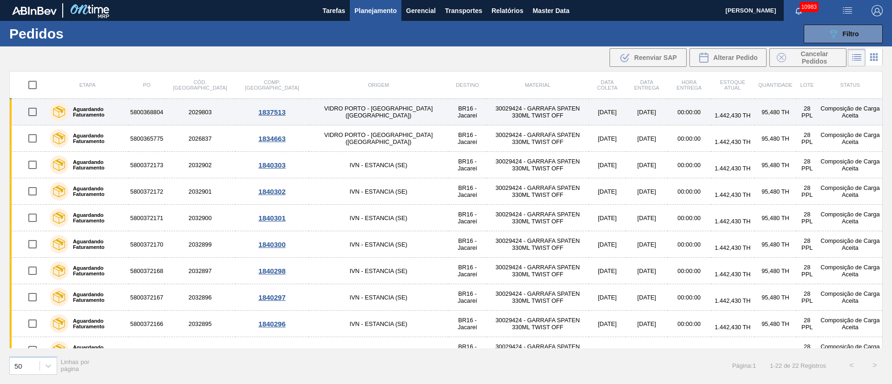
click at [34, 110] on input "checkbox" at bounding box center [33, 112] width 20 height 20
checkbox input "true"
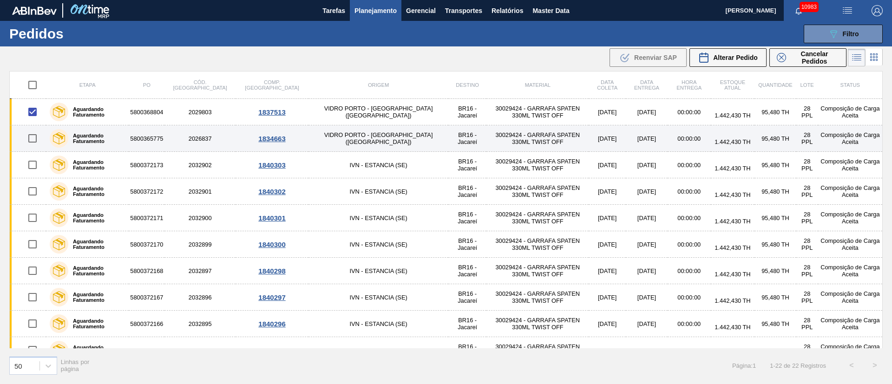
click at [28, 141] on input "checkbox" at bounding box center [33, 139] width 20 height 20
checkbox input "true"
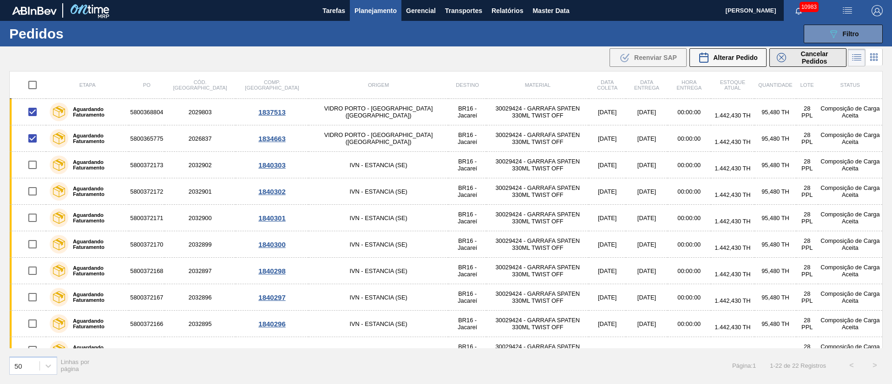
click at [816, 58] on span "Cancelar Pedidos" at bounding box center [814, 57] width 49 height 15
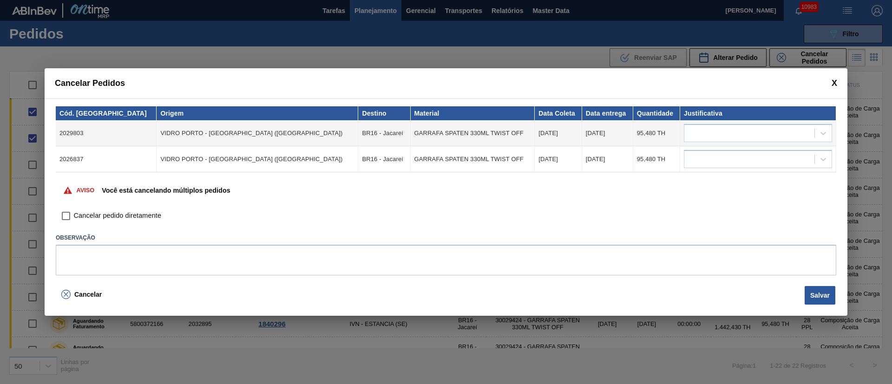
click at [67, 215] on input "Cancelar pedido diretamente" at bounding box center [66, 216] width 16 height 16
checkbox input "true"
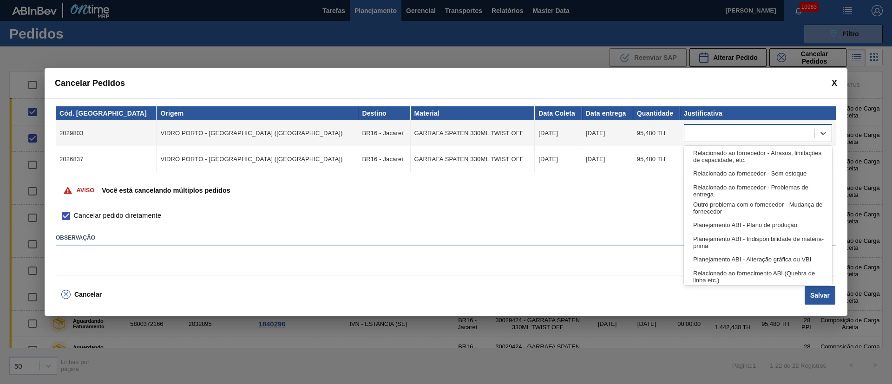
click at [726, 136] on div at bounding box center [749, 133] width 130 height 13
click at [724, 159] on div "Relacionado ao fornecedor - Atrasos, limitações de capacidade, etc." at bounding box center [758, 156] width 148 height 17
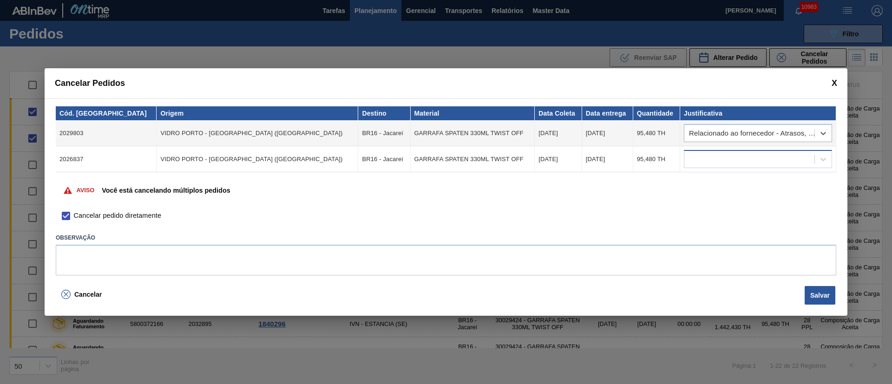
click at [720, 159] on div at bounding box center [749, 159] width 130 height 13
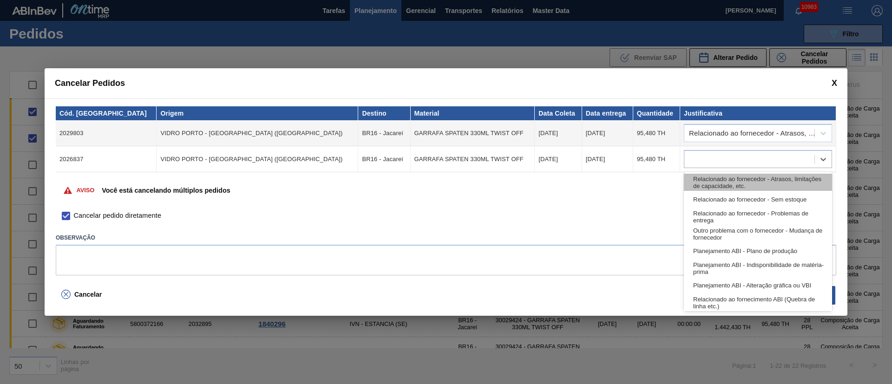
click at [715, 181] on div "Relacionado ao fornecedor - Atrasos, limitações de capacidade, etc." at bounding box center [758, 182] width 148 height 17
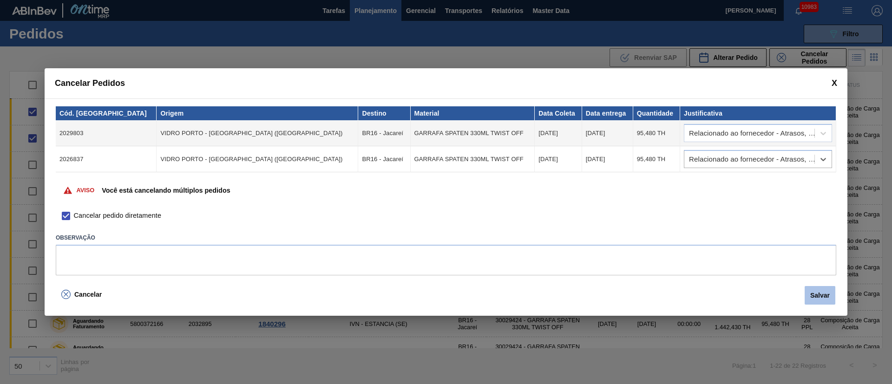
click at [808, 297] on button "Salvar" at bounding box center [820, 295] width 31 height 19
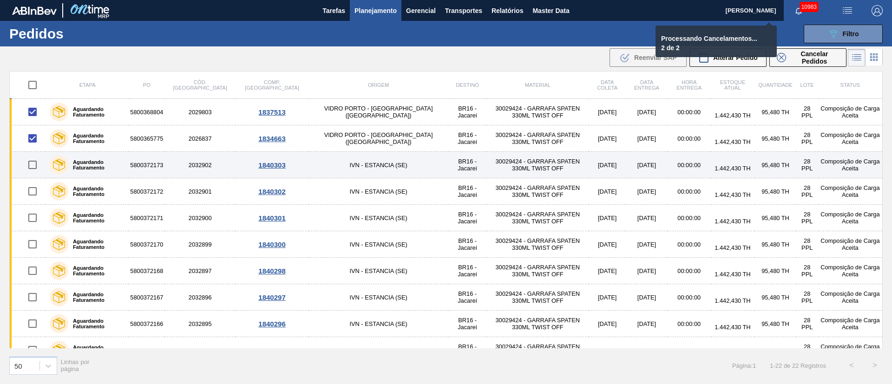
checkbox input "false"
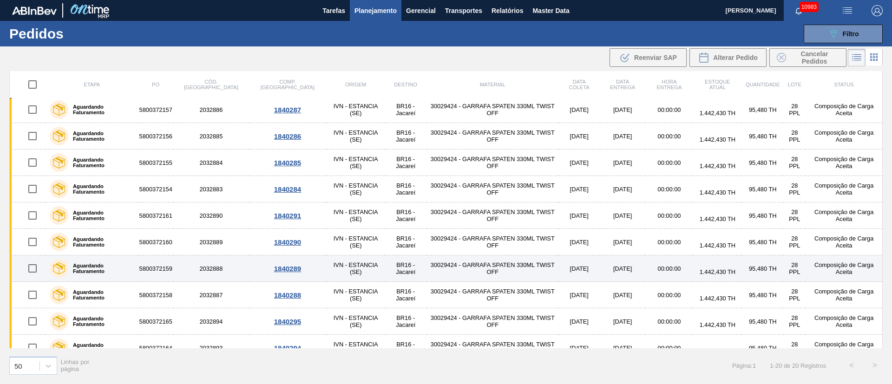
scroll to position [280, 0]
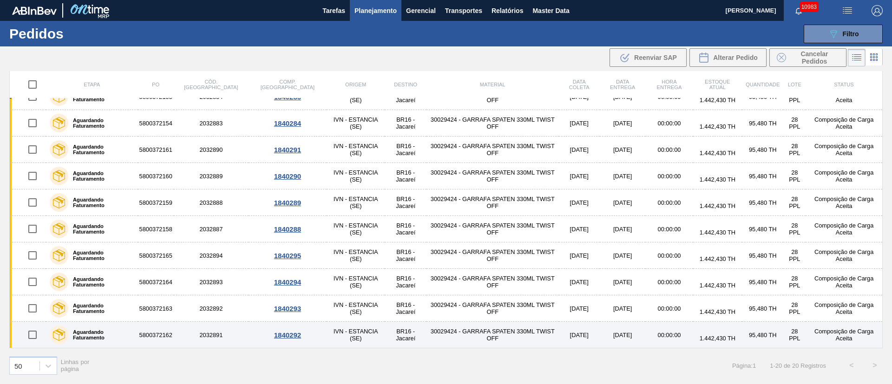
click at [35, 335] on input "checkbox" at bounding box center [33, 335] width 20 height 20
checkbox input "true"
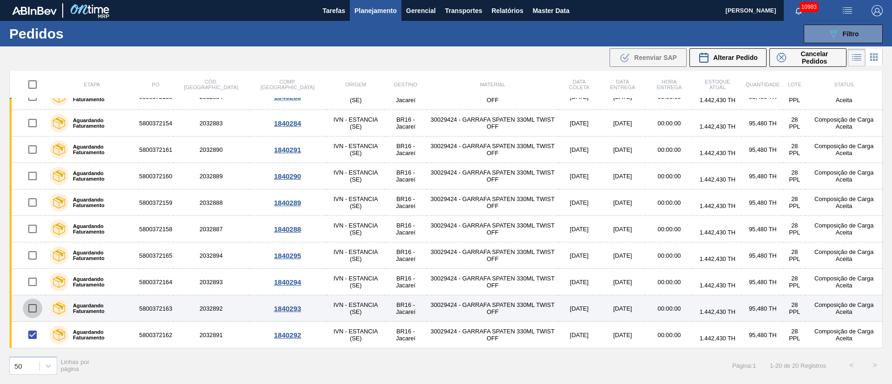
click at [33, 309] on input "checkbox" at bounding box center [33, 309] width 20 height 20
checkbox input "true"
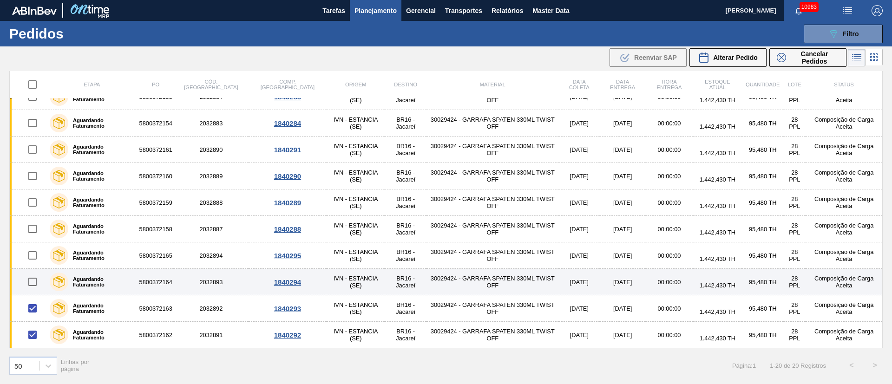
click at [35, 279] on input "checkbox" at bounding box center [33, 282] width 20 height 20
checkbox input "true"
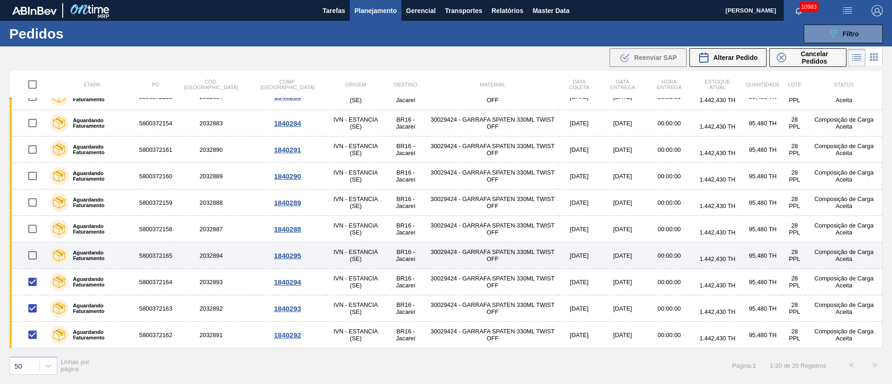
click at [34, 260] on input "checkbox" at bounding box center [33, 256] width 20 height 20
checkbox input "true"
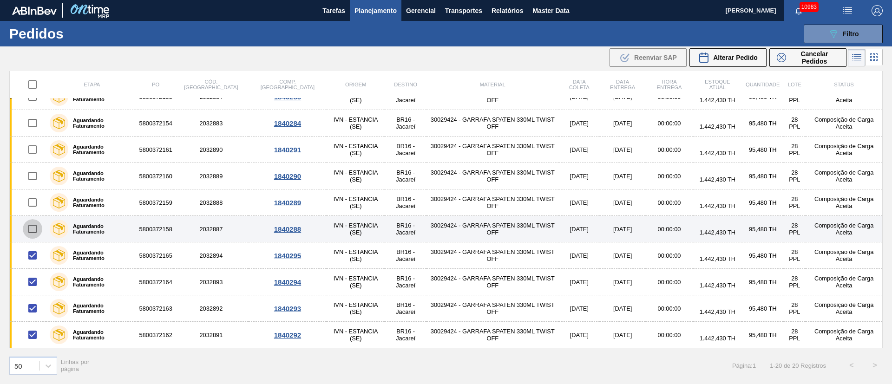
click at [36, 231] on input "checkbox" at bounding box center [33, 229] width 20 height 20
checkbox input "true"
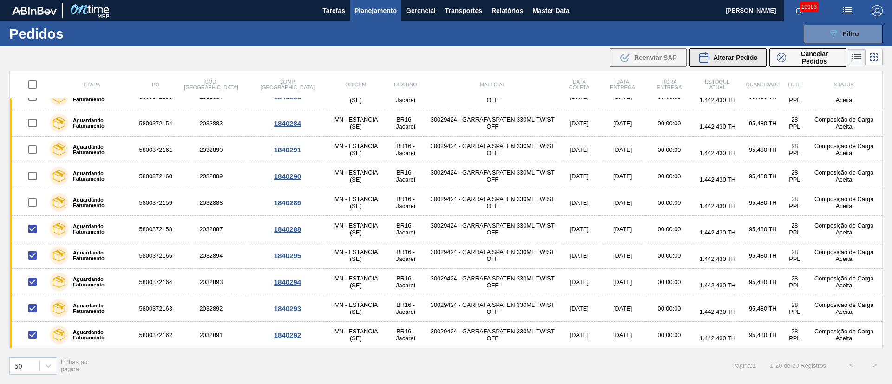
click at [730, 55] on span "Alterar Pedido" at bounding box center [735, 57] width 45 height 7
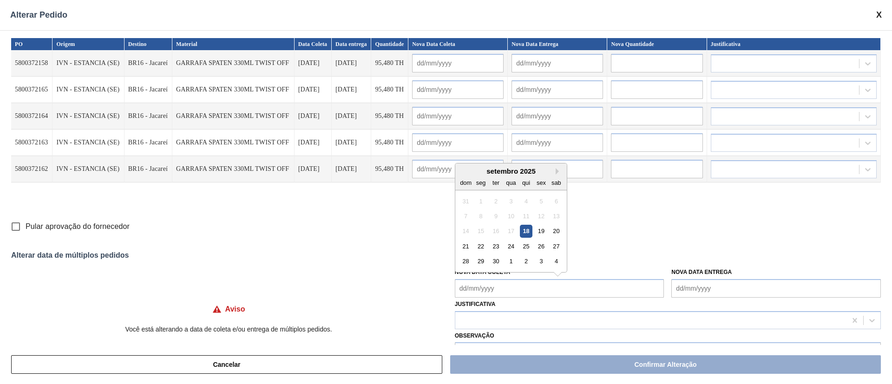
click at [474, 282] on Coleta "Nova Data Coleta" at bounding box center [560, 288] width 210 height 19
click at [513, 245] on div "24" at bounding box center [511, 246] width 13 height 13
type Coleta "[DATE]"
type input "[DATE]"
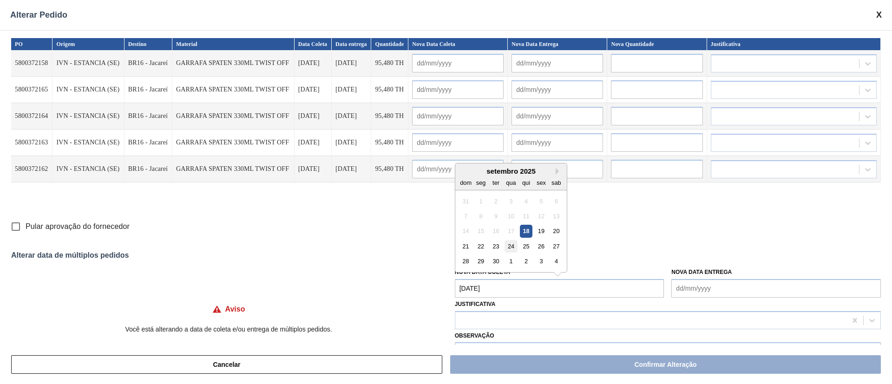
type input "[DATE]"
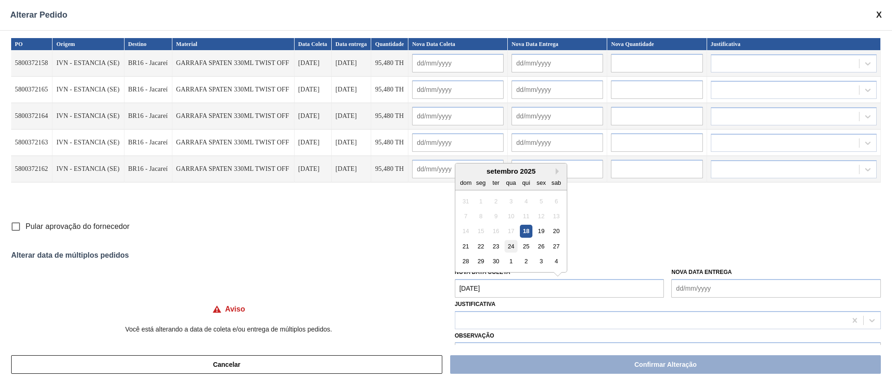
type input "[DATE]"
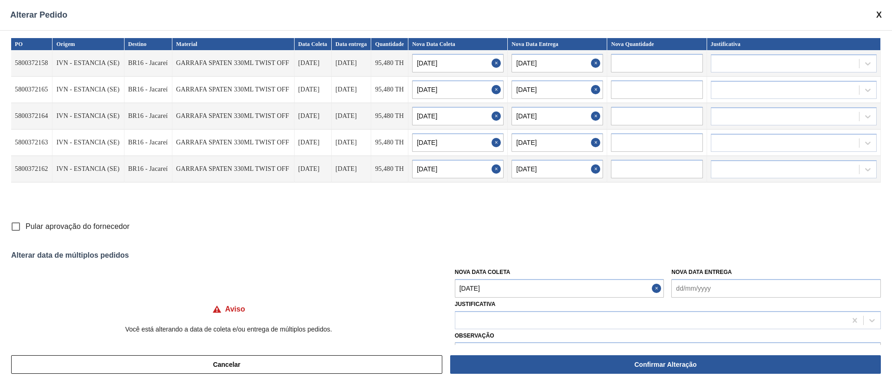
click at [505, 289] on Coleta "[DATE]" at bounding box center [560, 288] width 210 height 19
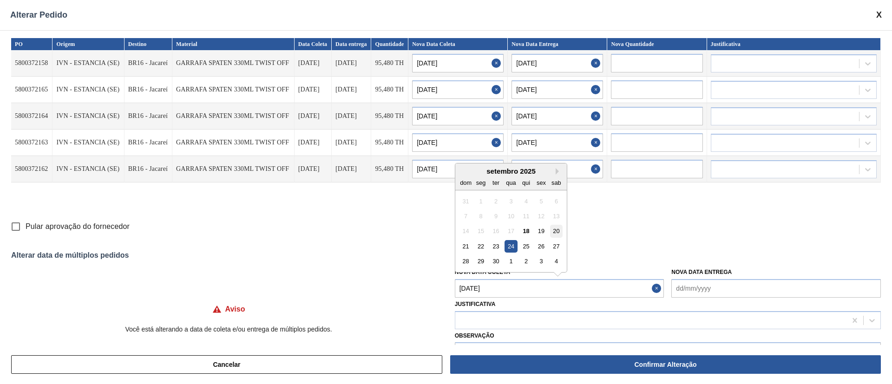
click at [553, 232] on div "20" at bounding box center [556, 231] width 13 height 13
type Coleta "[DATE]"
type input "[DATE]"
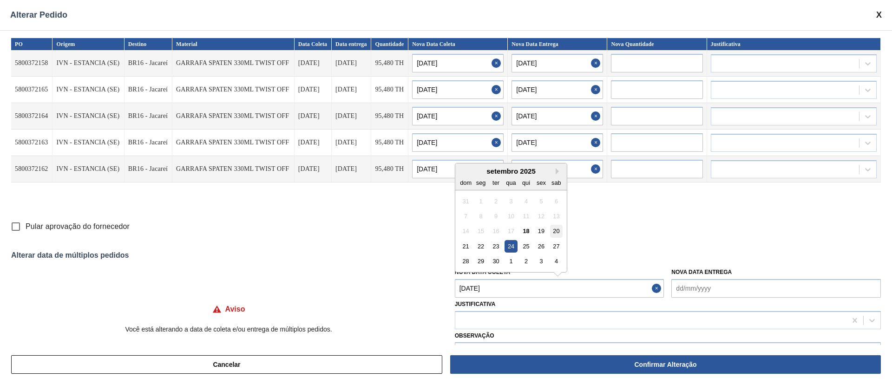
type input "[DATE]"
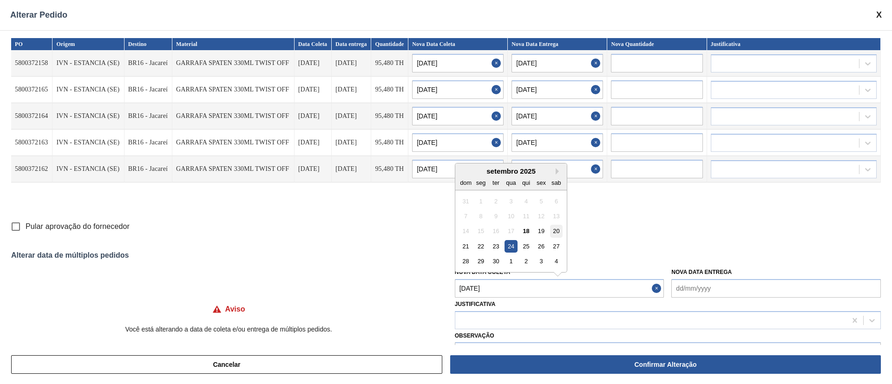
type input "[DATE]"
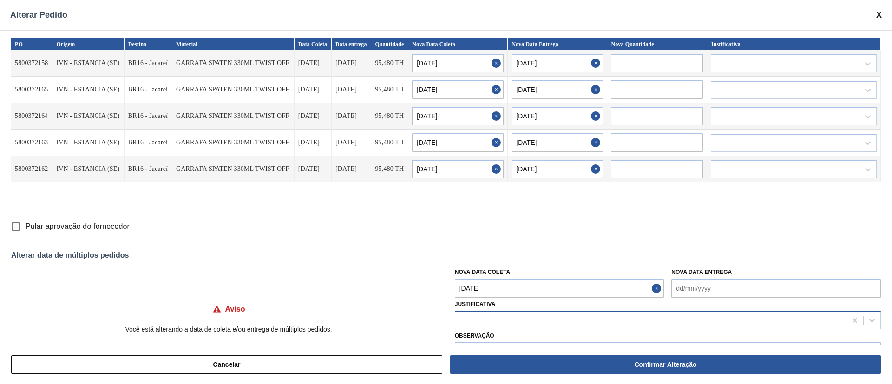
click at [475, 316] on div at bounding box center [650, 320] width 391 height 13
type input "j"
type input "ou"
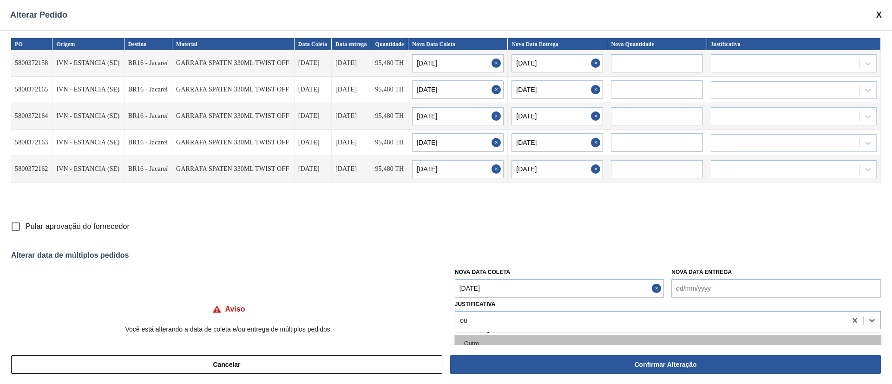
click at [467, 340] on div "Outro" at bounding box center [668, 343] width 426 height 17
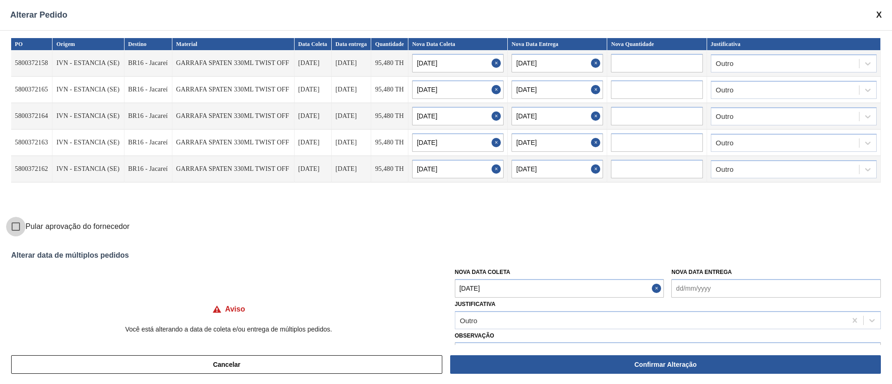
click at [17, 229] on input "Pular aprovação do fornecedor" at bounding box center [16, 227] width 20 height 20
checkbox input "true"
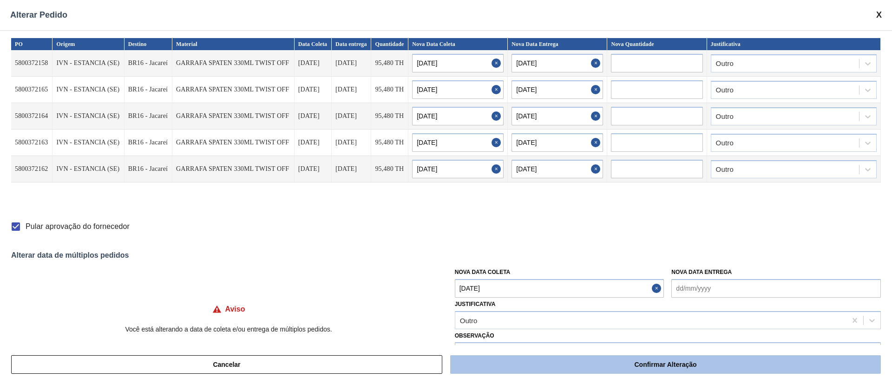
click at [568, 369] on button "Confirmar Alteração" at bounding box center [665, 364] width 431 height 19
checkbox input "false"
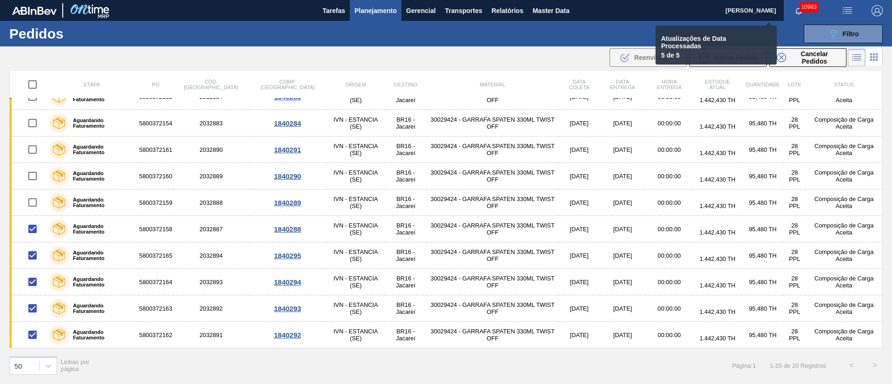
checkbox input "false"
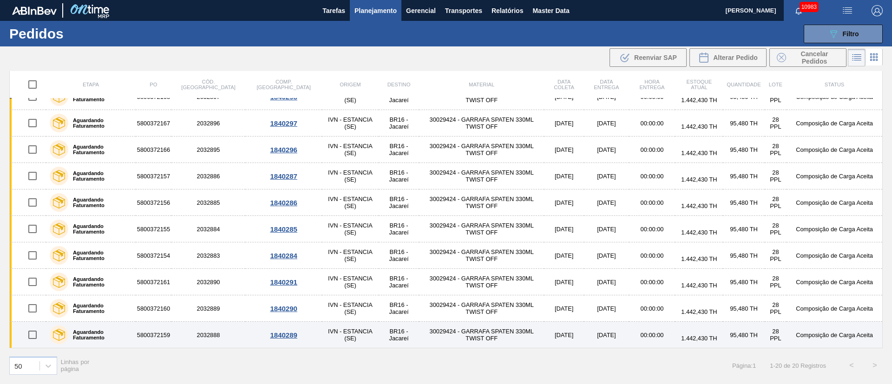
click at [32, 331] on input "checkbox" at bounding box center [33, 335] width 20 height 20
checkbox input "true"
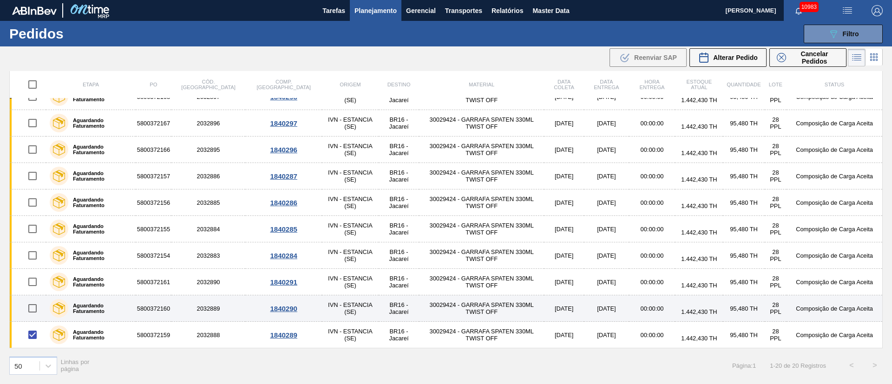
click at [33, 304] on input "checkbox" at bounding box center [33, 309] width 20 height 20
checkbox input "true"
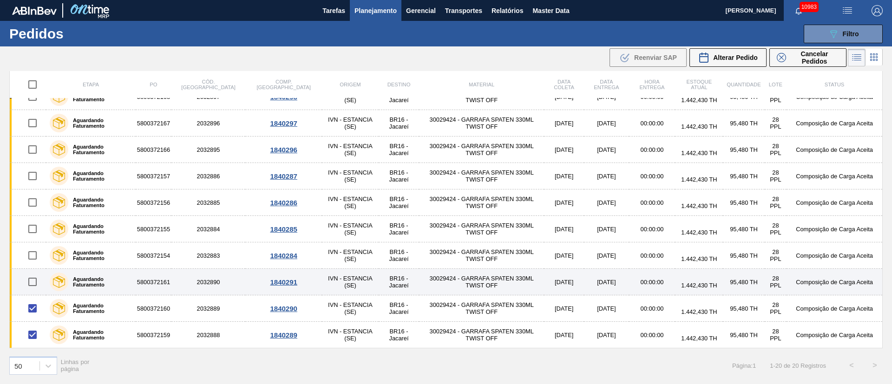
click at [32, 280] on input "checkbox" at bounding box center [33, 282] width 20 height 20
checkbox input "true"
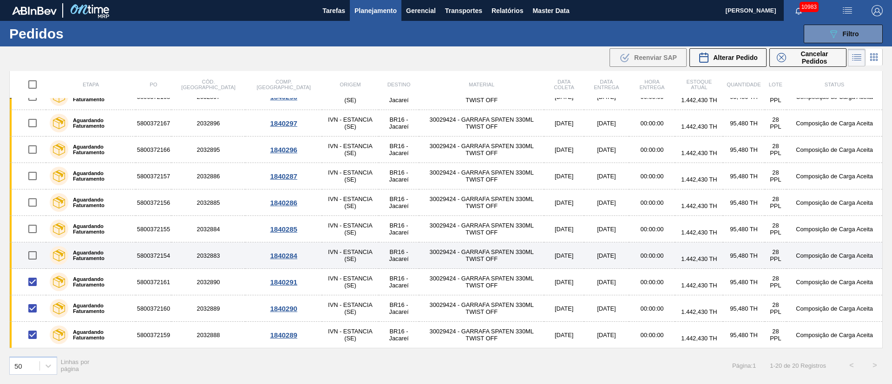
click at [35, 252] on input "checkbox" at bounding box center [33, 256] width 20 height 20
checkbox input "true"
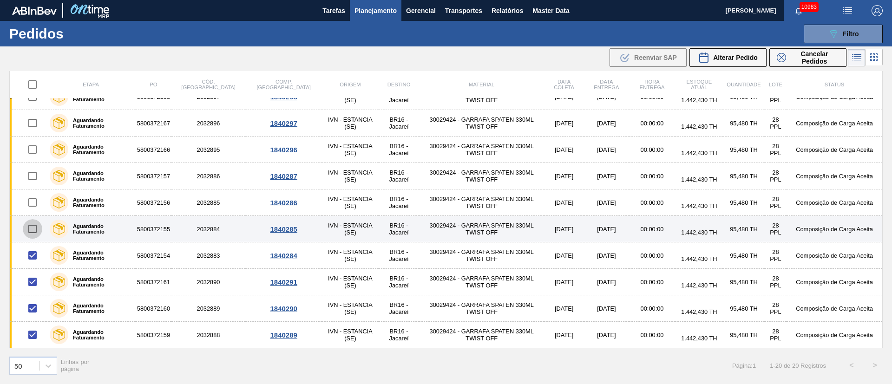
click at [34, 230] on input "checkbox" at bounding box center [33, 229] width 20 height 20
checkbox input "true"
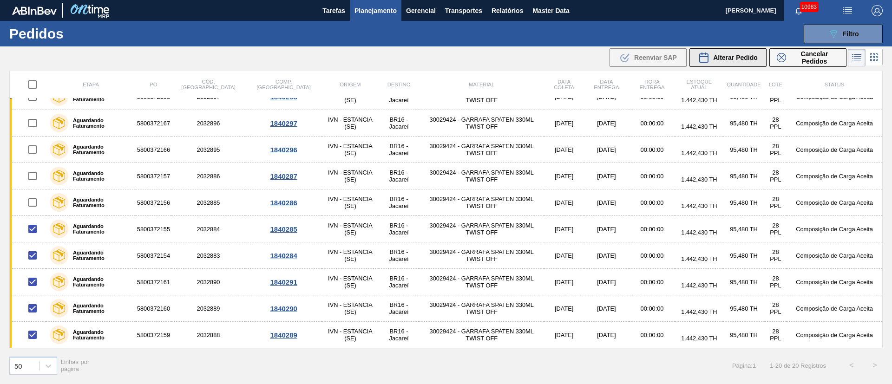
click at [727, 61] on div "Alterar Pedido" at bounding box center [727, 57] width 59 height 11
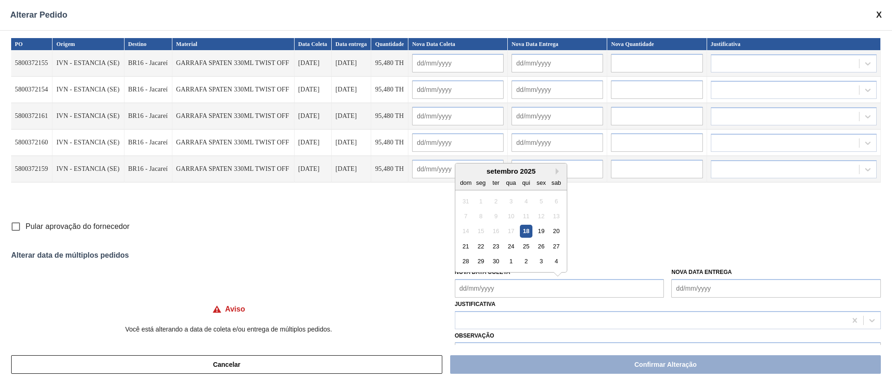
click at [481, 285] on Coleta "Nova Data Coleta" at bounding box center [560, 288] width 210 height 19
click at [480, 250] on div "22" at bounding box center [480, 246] width 13 height 13
type Coleta "[DATE]"
type input "[DATE]"
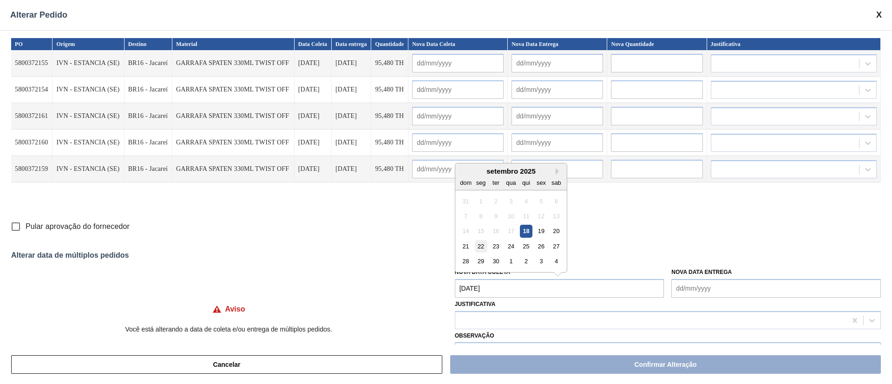
type input "[DATE]"
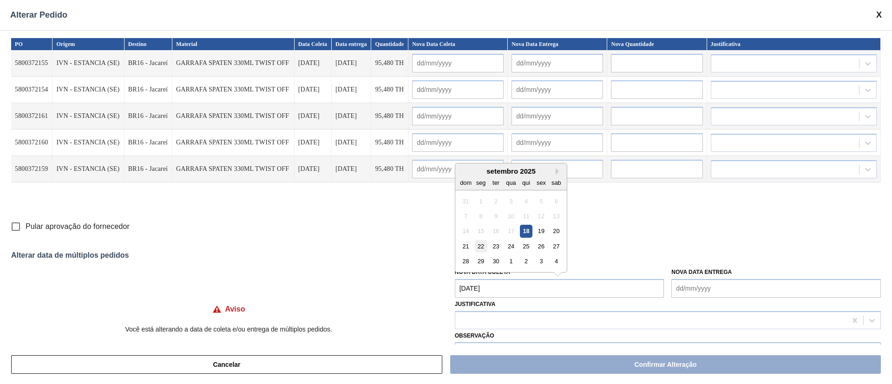
type input "[DATE]"
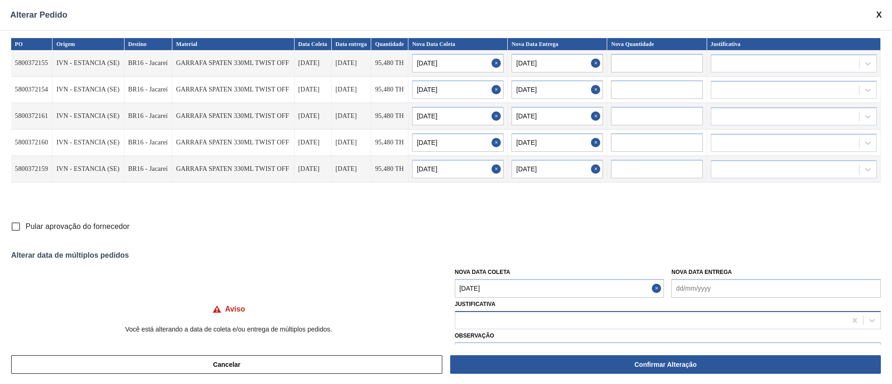
click at [494, 319] on div at bounding box center [650, 320] width 391 height 13
type input "ou"
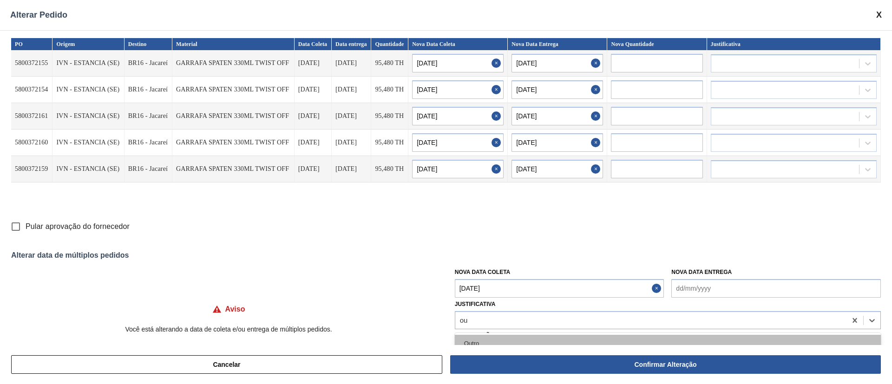
click at [479, 341] on div "Outro" at bounding box center [668, 343] width 426 height 17
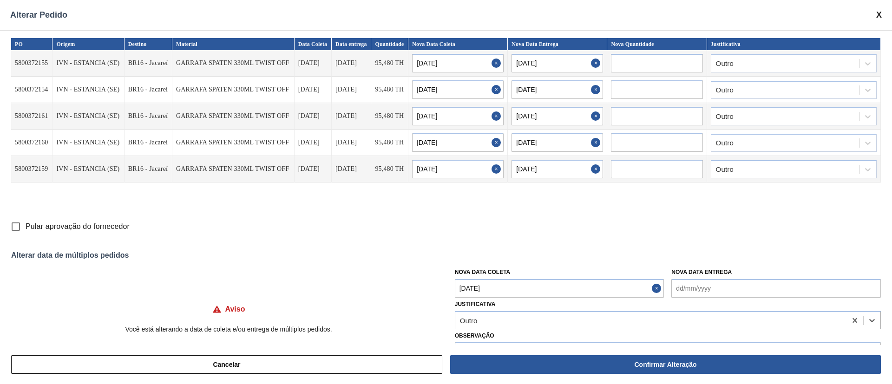
click at [18, 227] on input "Pular aprovação do fornecedor" at bounding box center [16, 227] width 20 height 20
checkbox input "true"
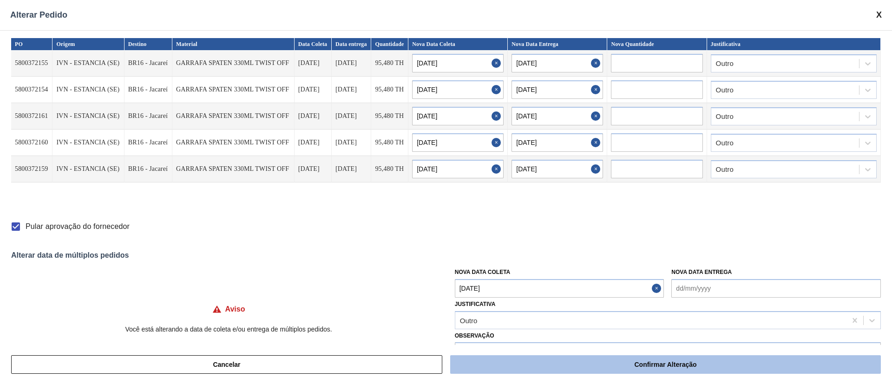
click at [573, 369] on button "Confirmar Alteração" at bounding box center [665, 364] width 431 height 19
checkbox input "false"
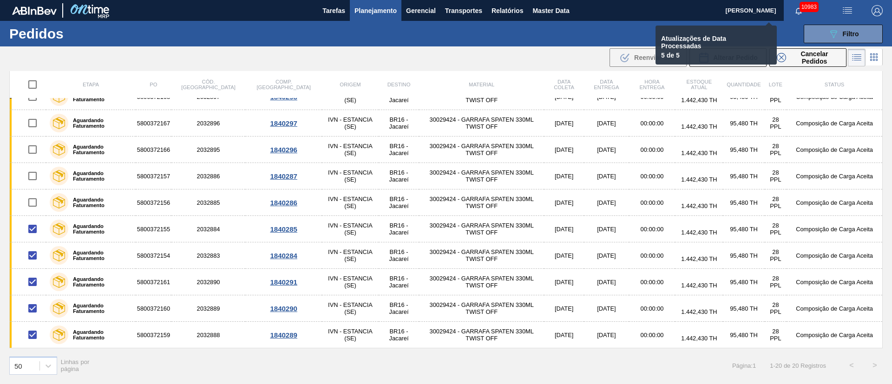
checkbox input "false"
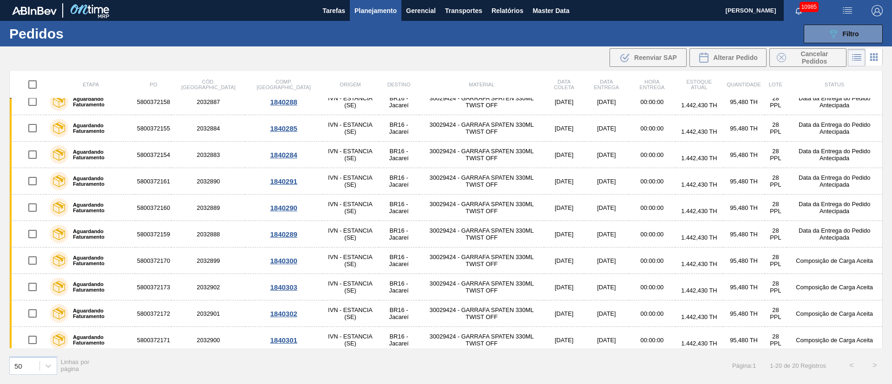
scroll to position [0, 0]
